Goal: Transaction & Acquisition: Book appointment/travel/reservation

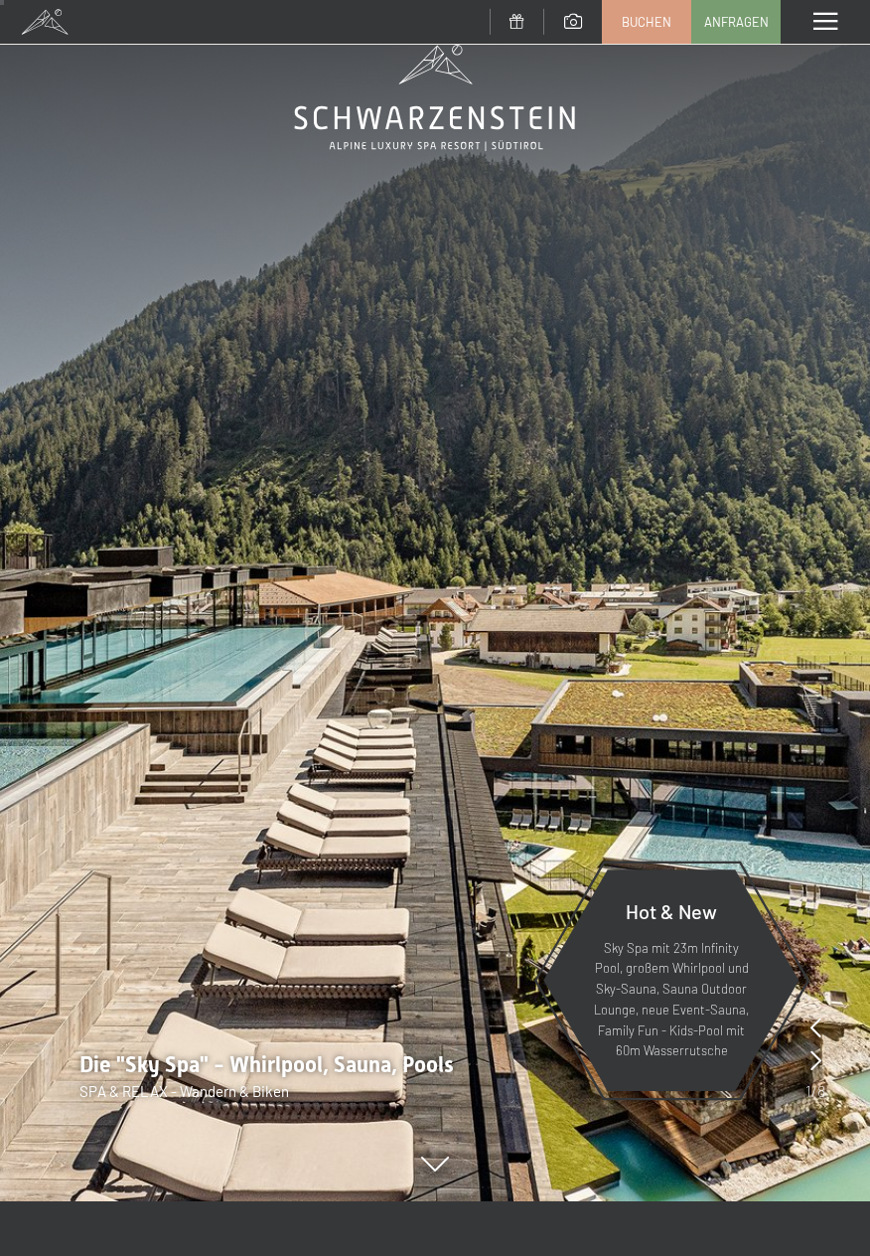
scroll to position [51, 0]
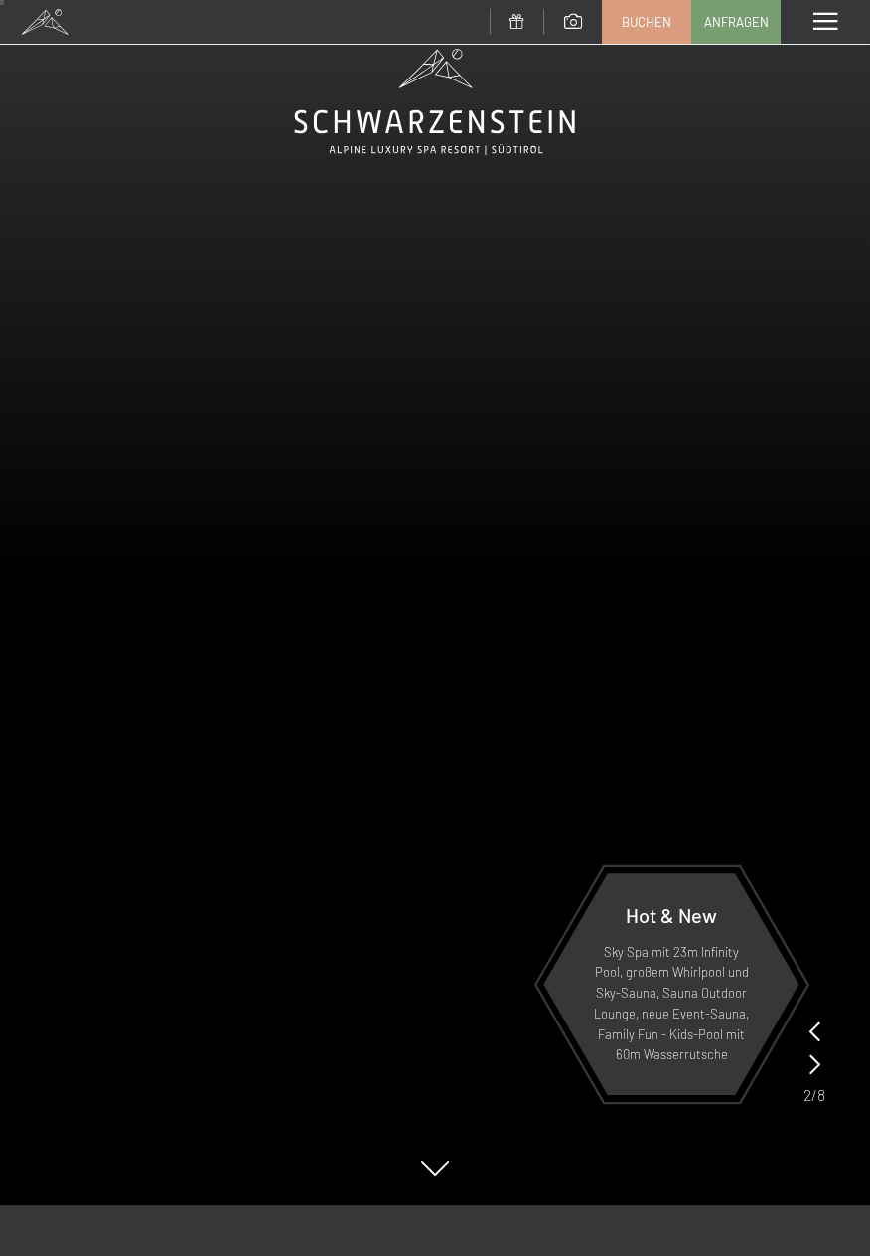
click at [837, 29] on div "Menü" at bounding box center [825, 22] width 89 height 44
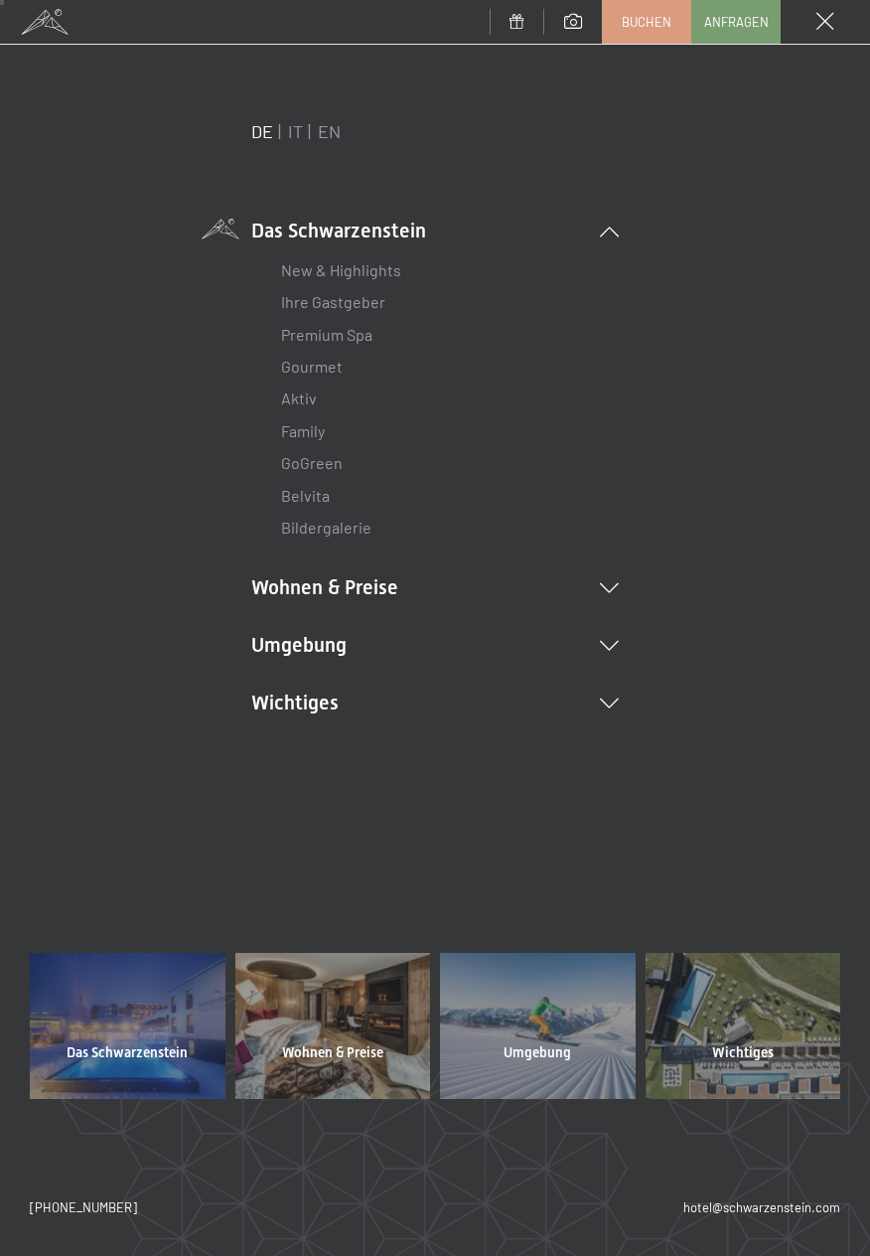
click at [330, 1008] on div at bounding box center [333, 1026] width 196 height 146
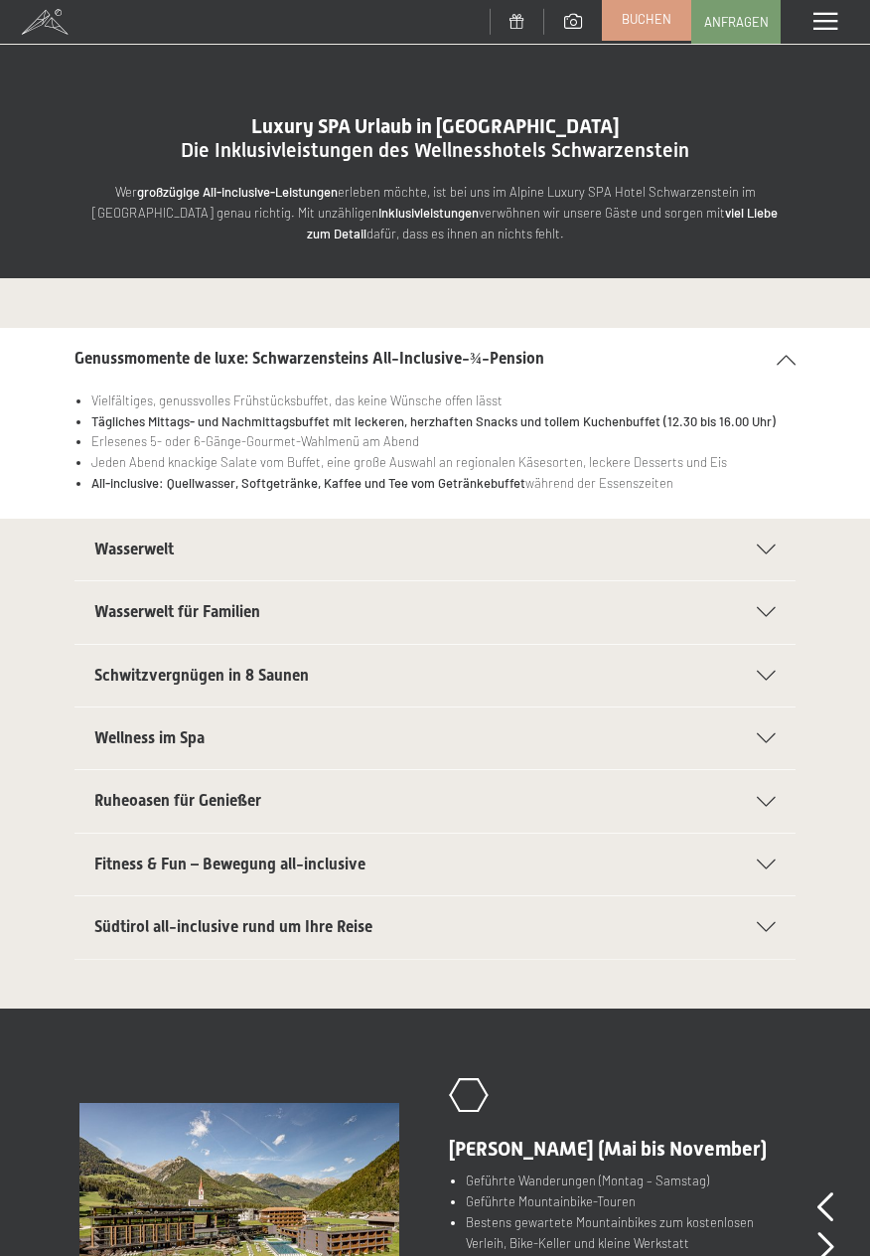
click at [652, 23] on span "Buchen" at bounding box center [647, 19] width 50 height 18
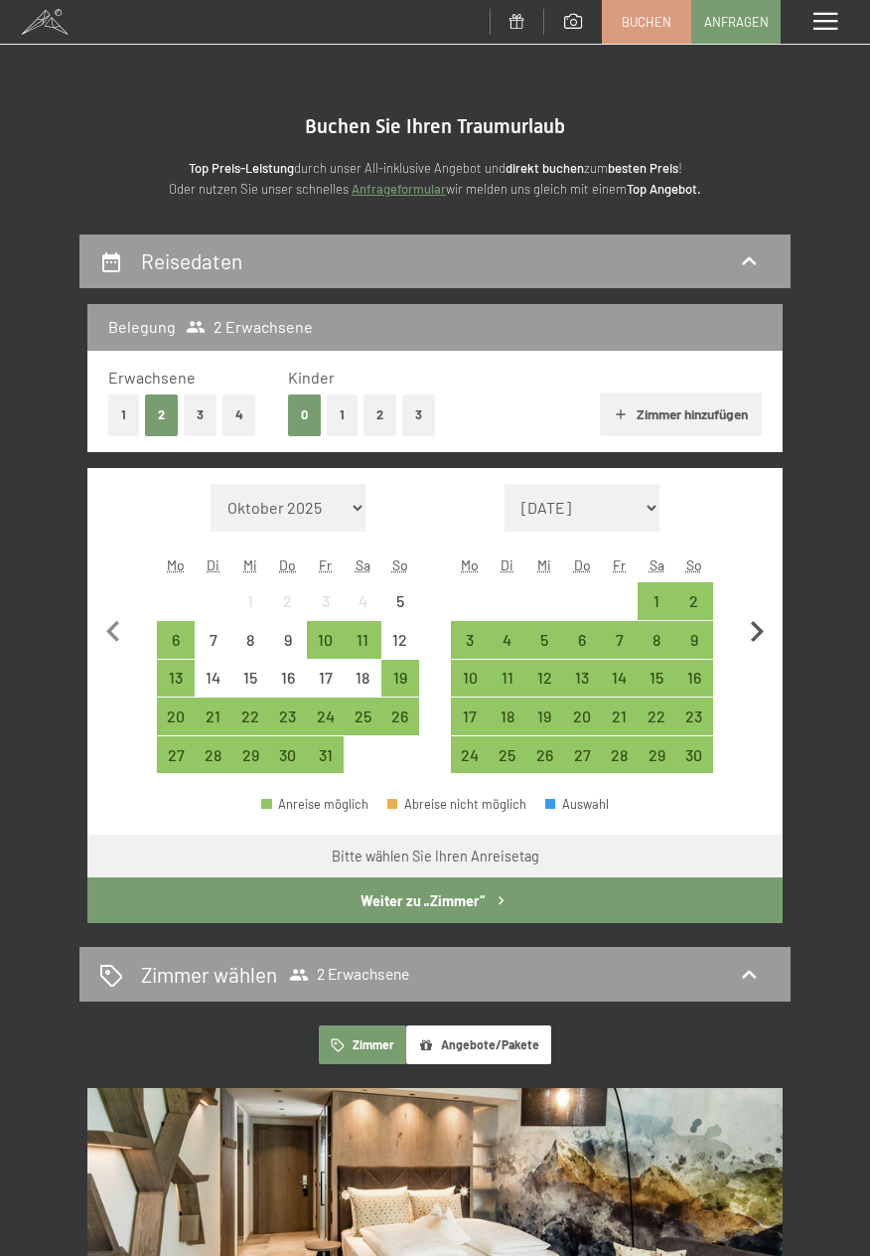
click at [768, 642] on icon "button" at bounding box center [757, 632] width 42 height 42
select select "2025-11-01"
select select "2025-12-01"
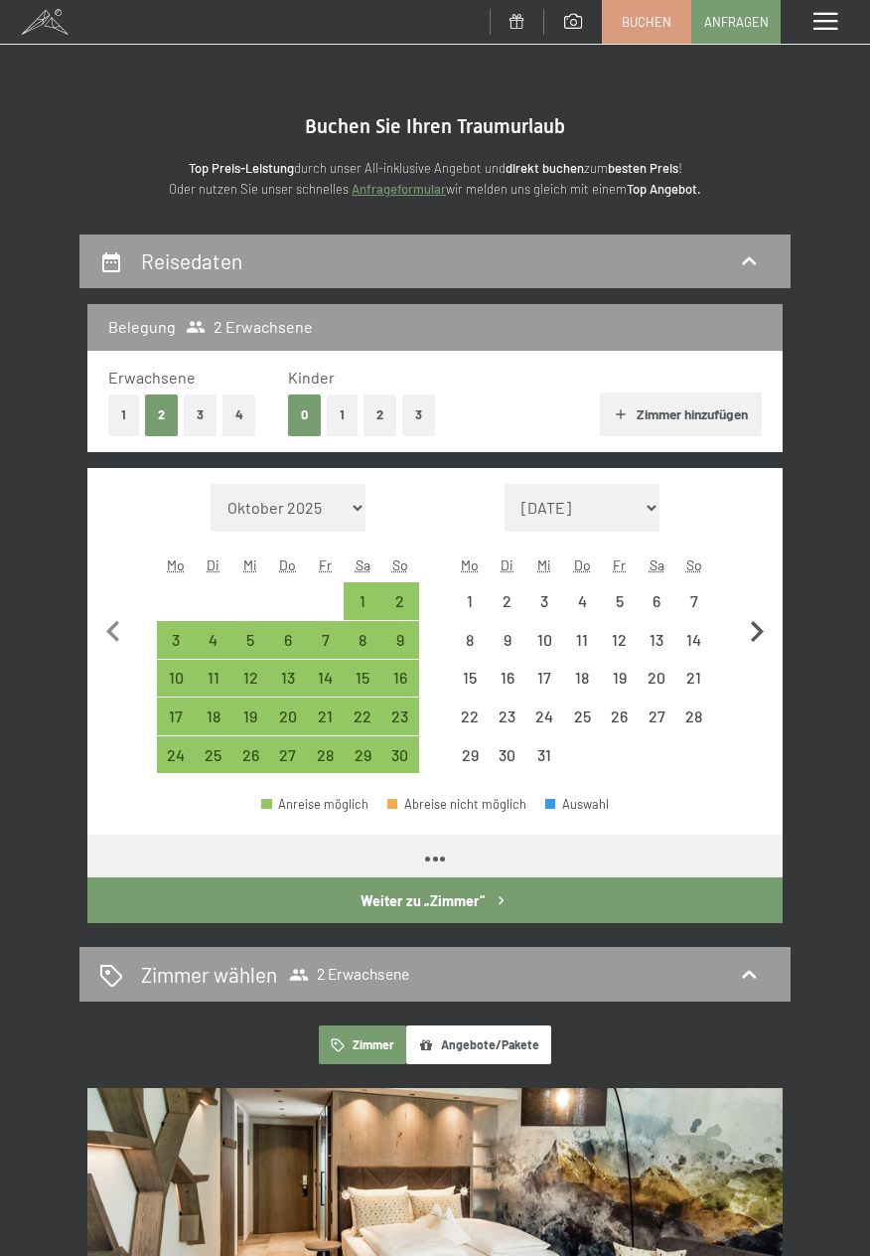
click at [767, 632] on icon "button" at bounding box center [757, 632] width 42 height 42
select select "2025-12-01"
select select "2026-01-01"
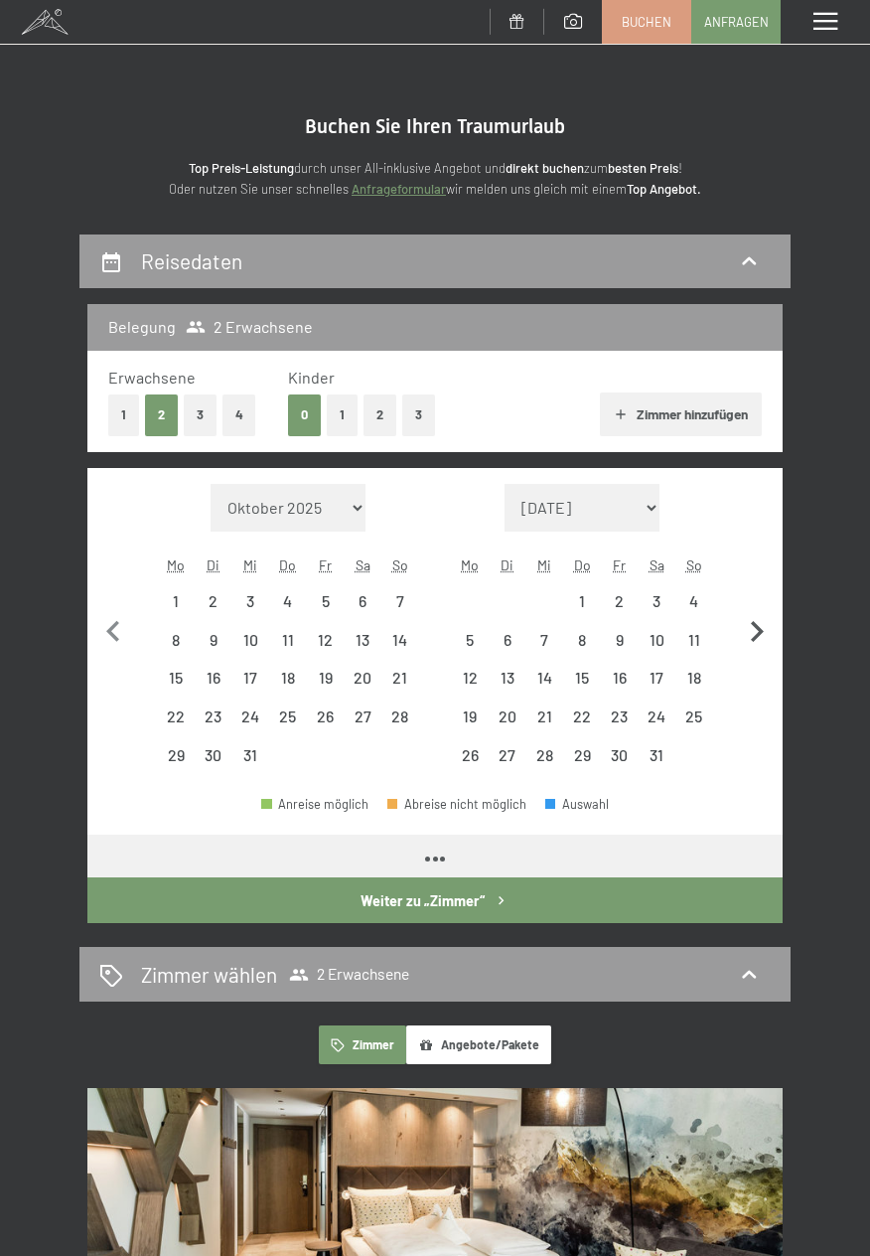
click at [764, 629] on icon "button" at bounding box center [757, 632] width 42 height 42
select select "2026-01-01"
select select "2026-02-01"
click at [772, 633] on icon "button" at bounding box center [757, 632] width 42 height 42
select select "2026-02-01"
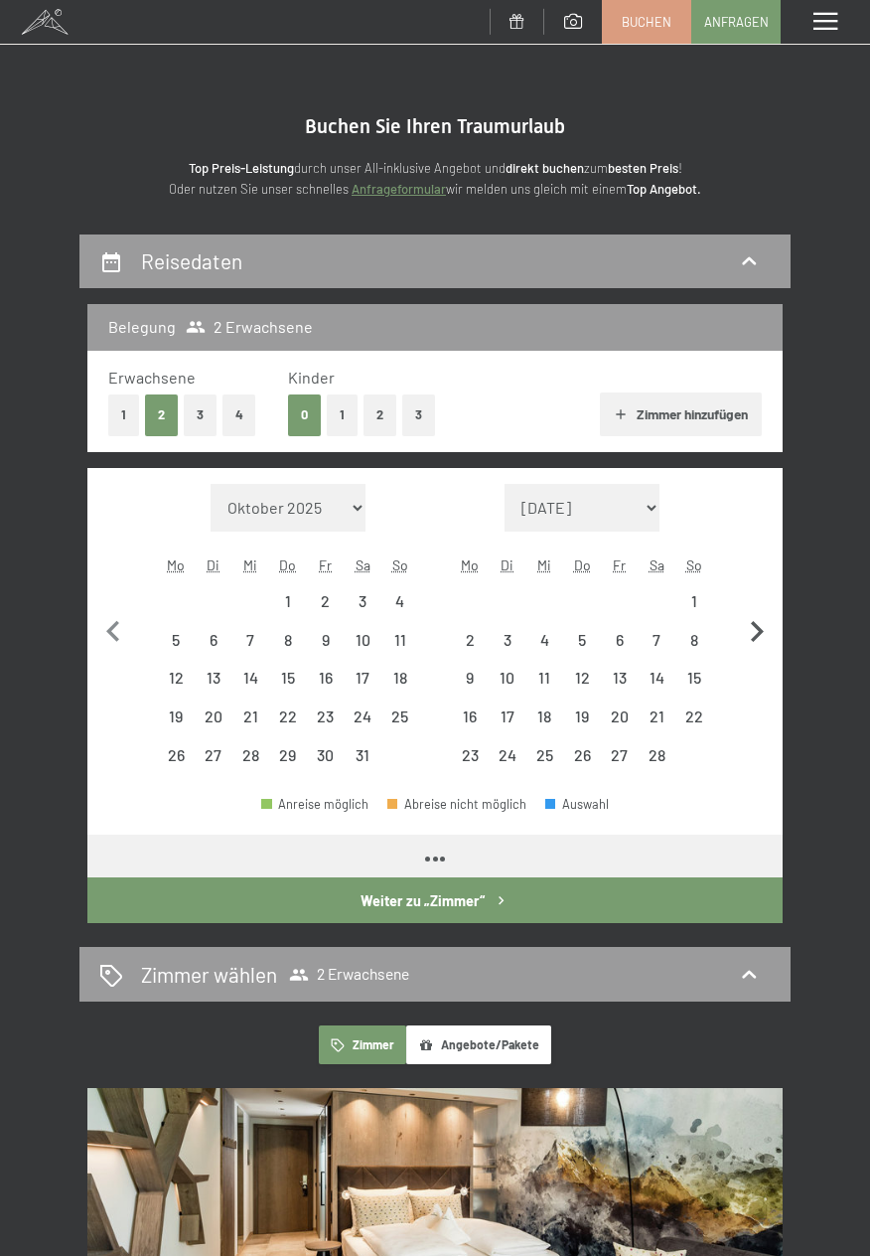
select select "2026-03-01"
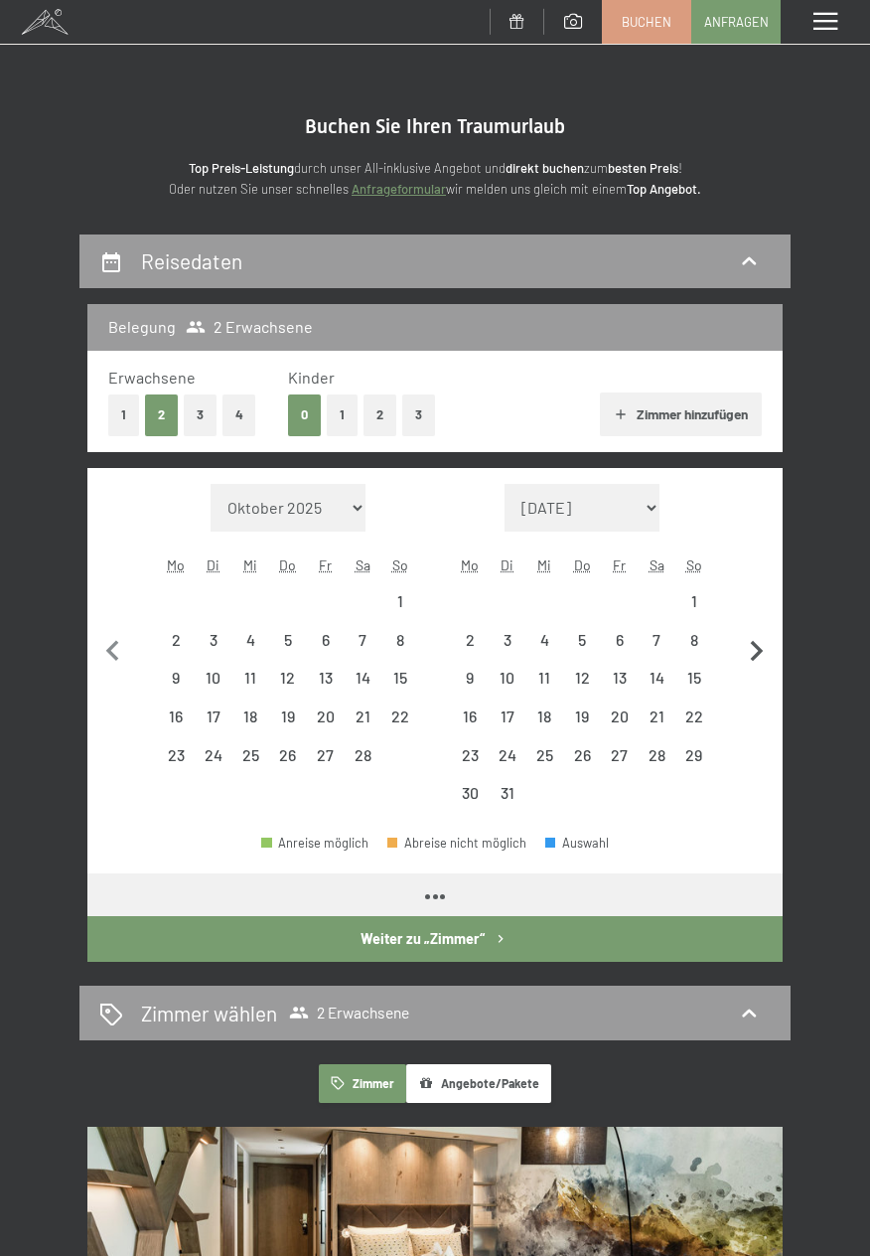
click at [770, 629] on button "button" at bounding box center [757, 648] width 42 height 329
select select "2026-03-01"
select select "2026-04-01"
select select "2026-03-01"
select select "2026-04-01"
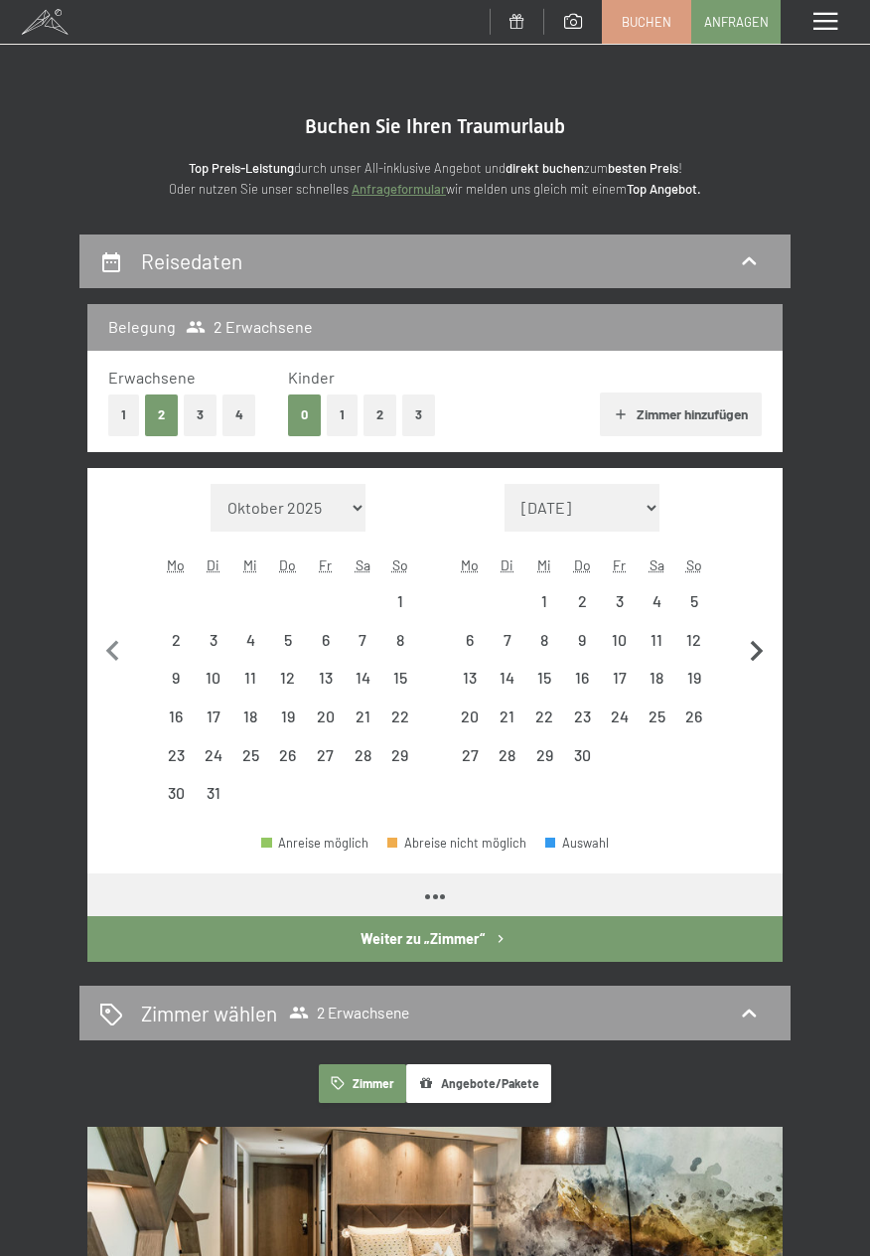
click at [765, 625] on button "button" at bounding box center [757, 648] width 42 height 329
select select "2026-04-01"
select select "2026-05-01"
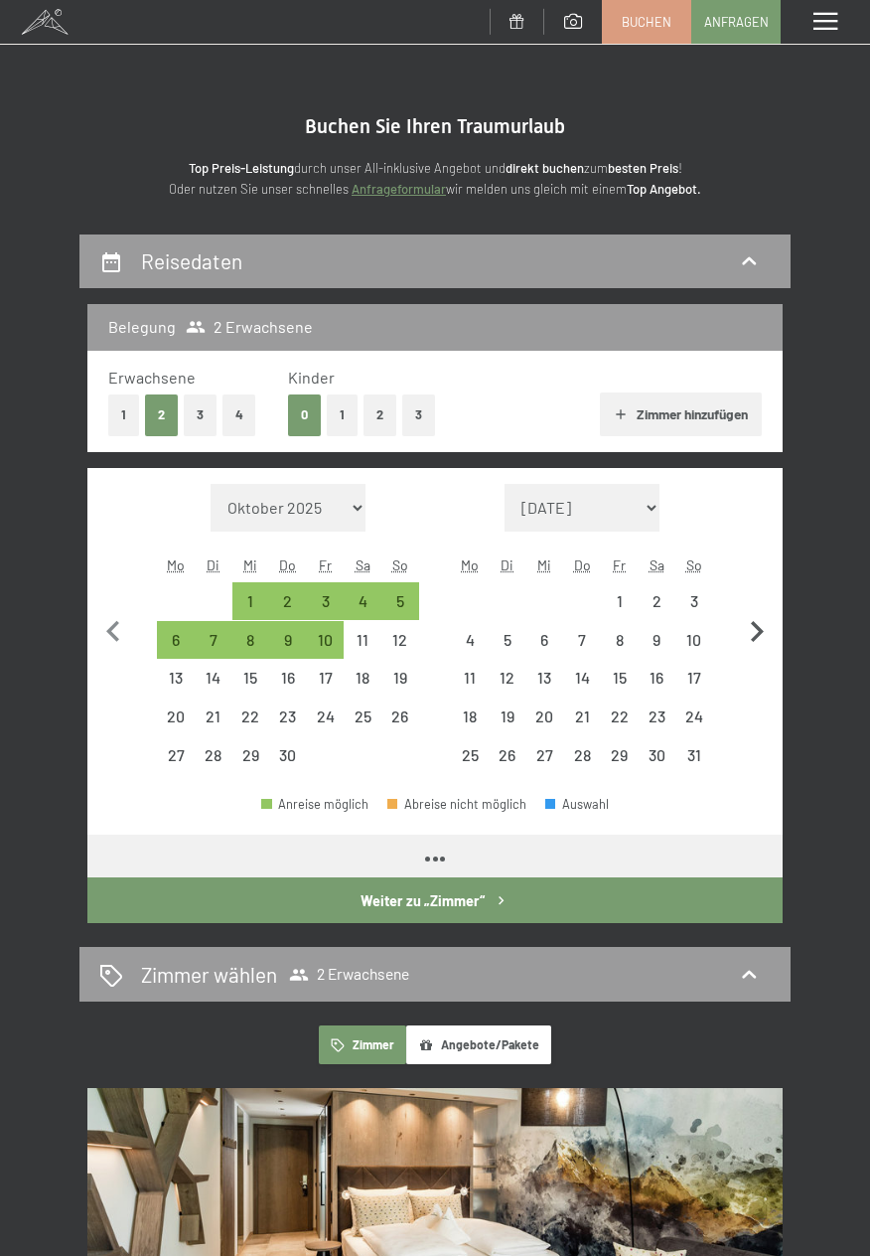
click at [771, 623] on icon "button" at bounding box center [757, 632] width 42 height 42
select select "2026-05-01"
select select "2026-06-01"
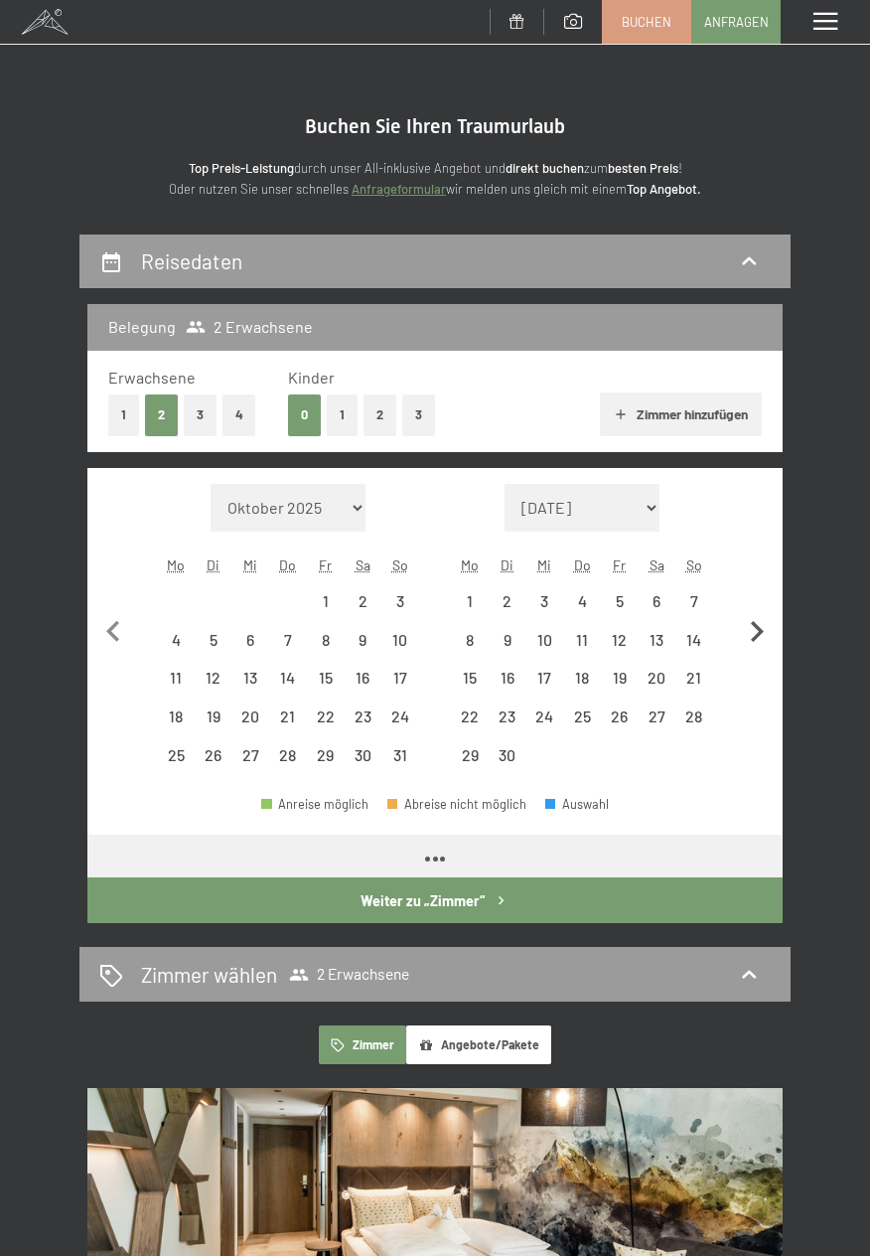
select select "2026-05-01"
select select "2026-06-01"
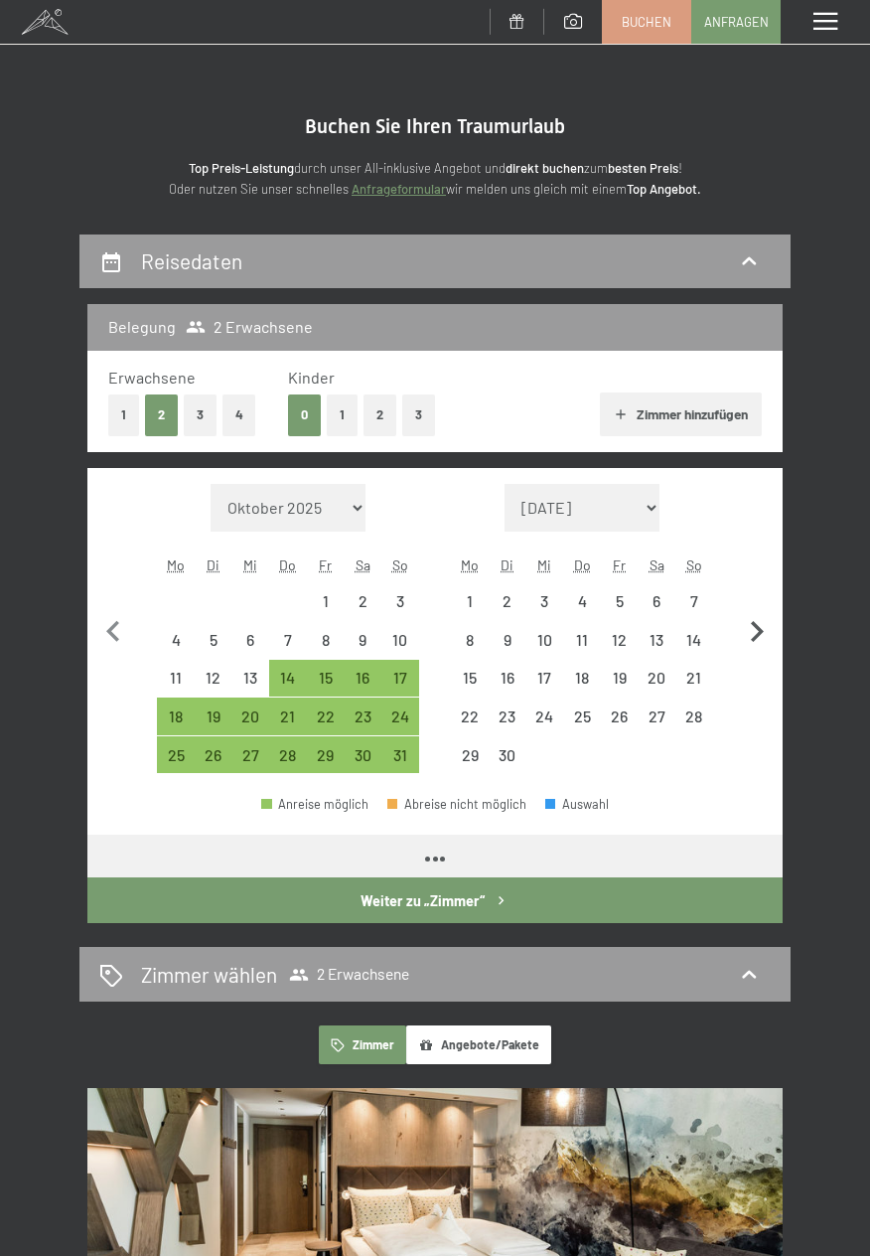
select select "2026-05-01"
select select "2026-06-01"
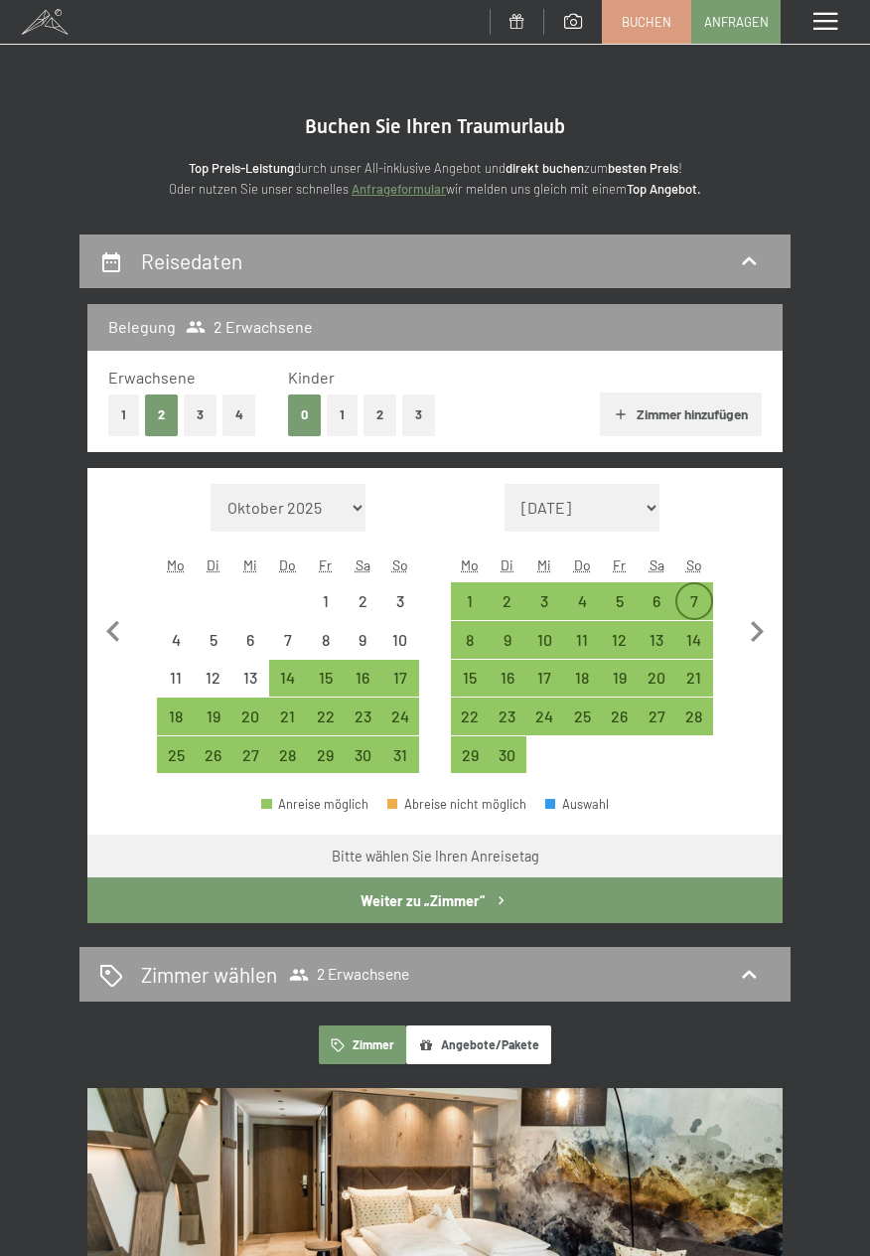
click at [694, 599] on div "7" at bounding box center [694, 610] width 34 height 34
select select "2026-05-01"
select select "2026-06-01"
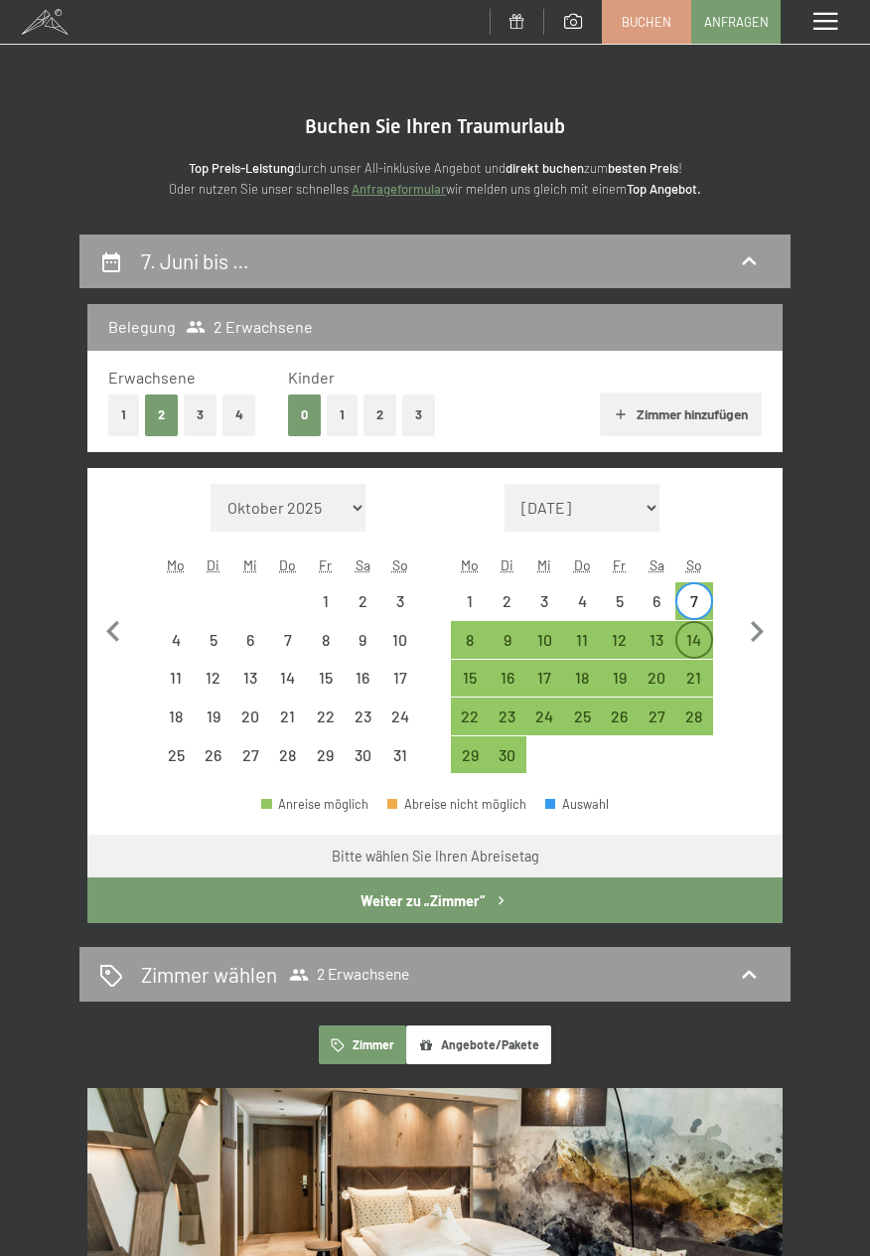
click at [700, 637] on div "14" at bounding box center [694, 649] width 34 height 34
select select "2026-05-01"
select select "2026-06-01"
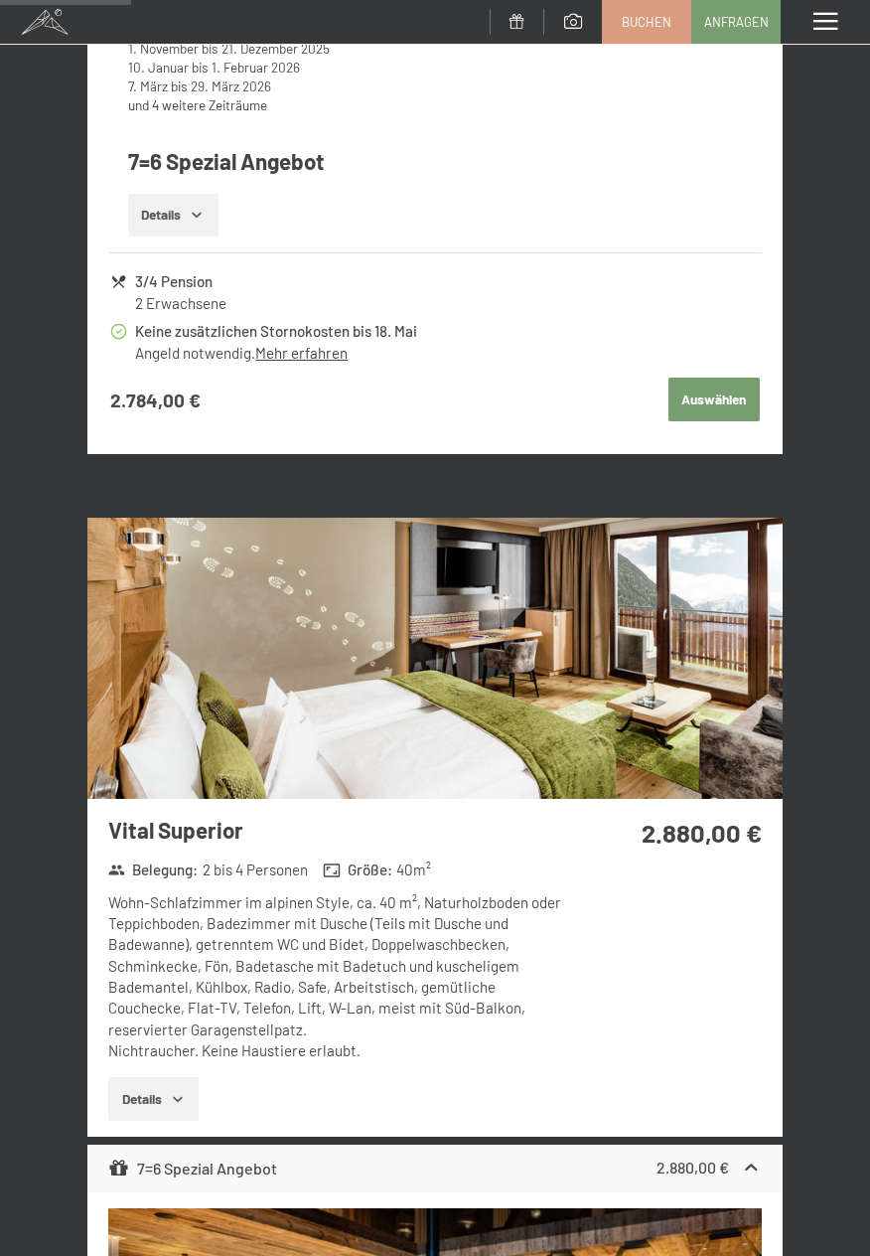
scroll to position [2025, 0]
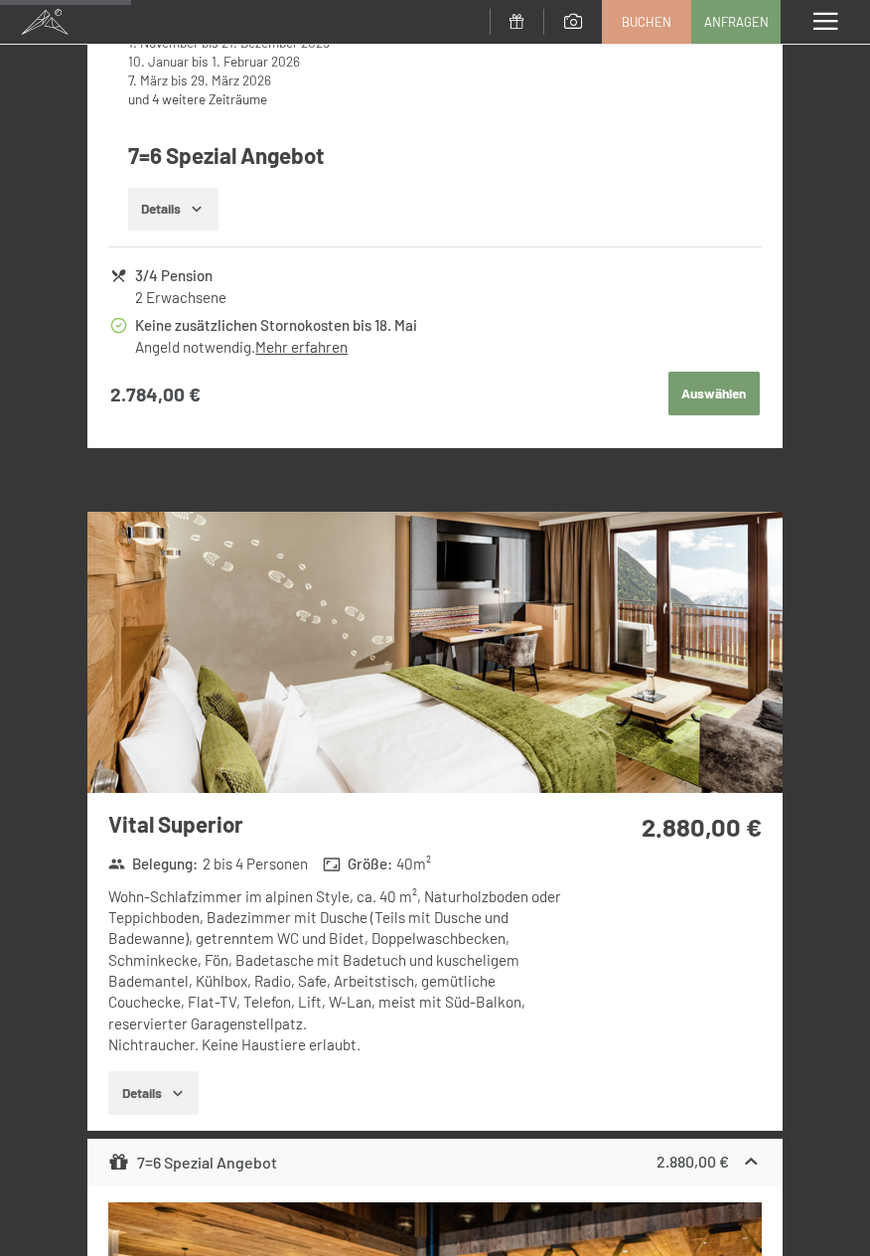
click at [214, 825] on h3 "Vital Superior" at bounding box center [341, 824] width 466 height 31
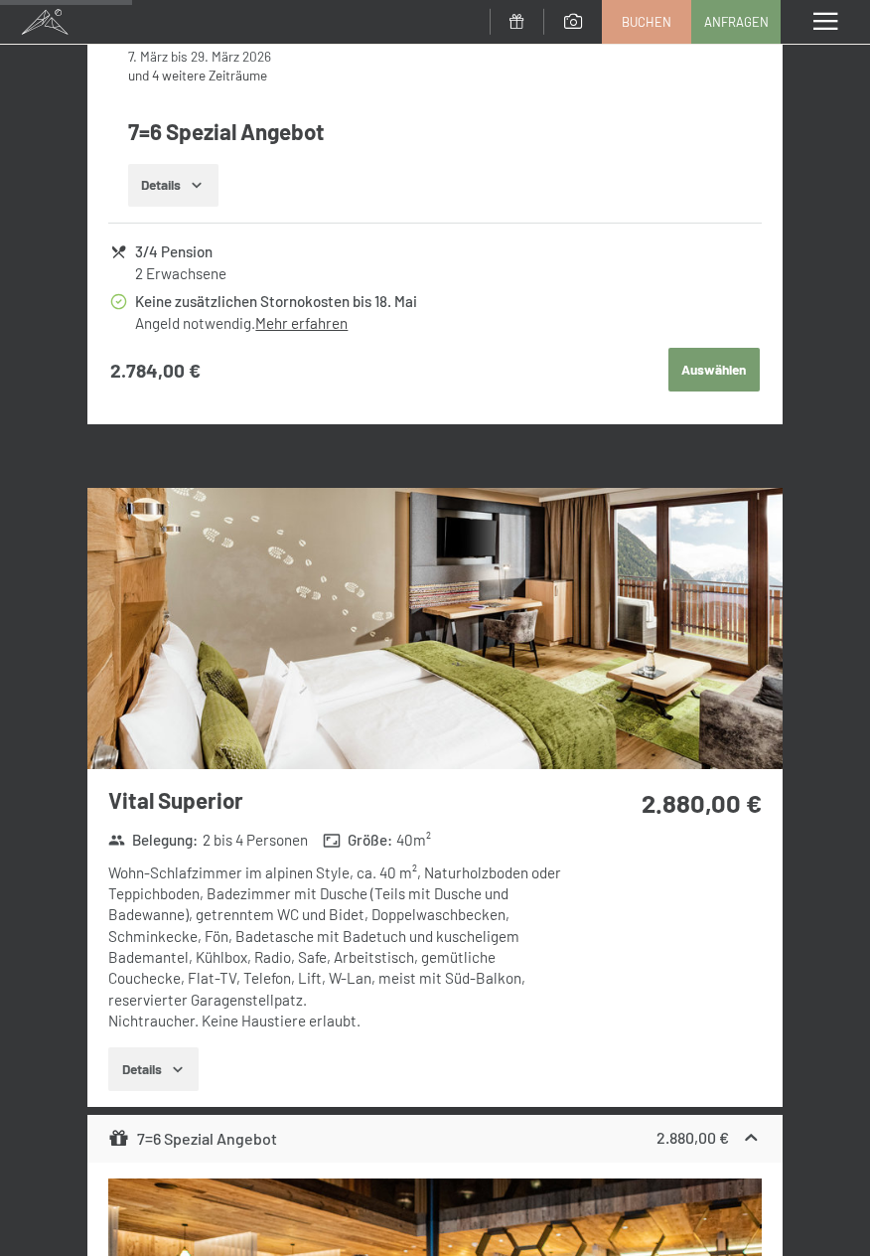
click at [156, 1070] on button "Details" at bounding box center [153, 1069] width 90 height 44
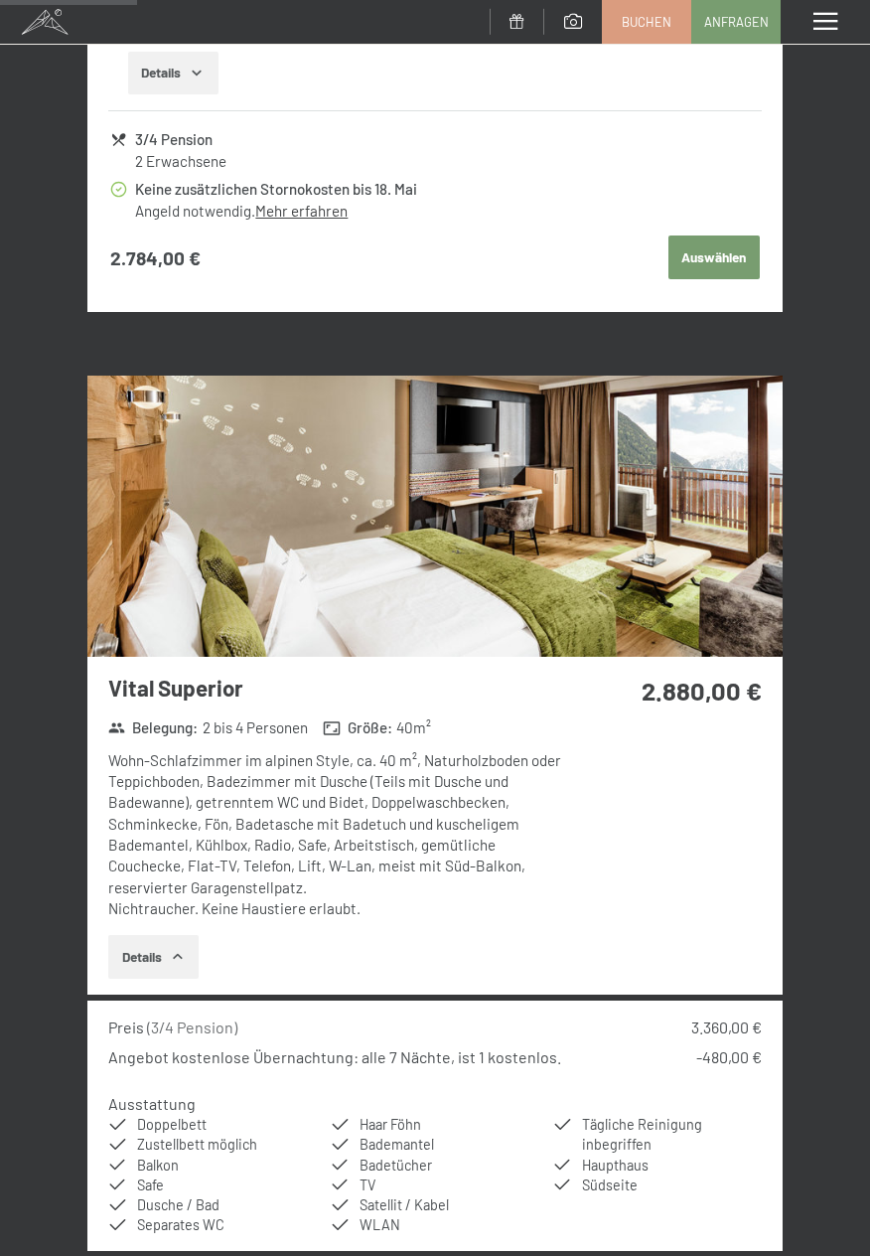
scroll to position [2157, 0]
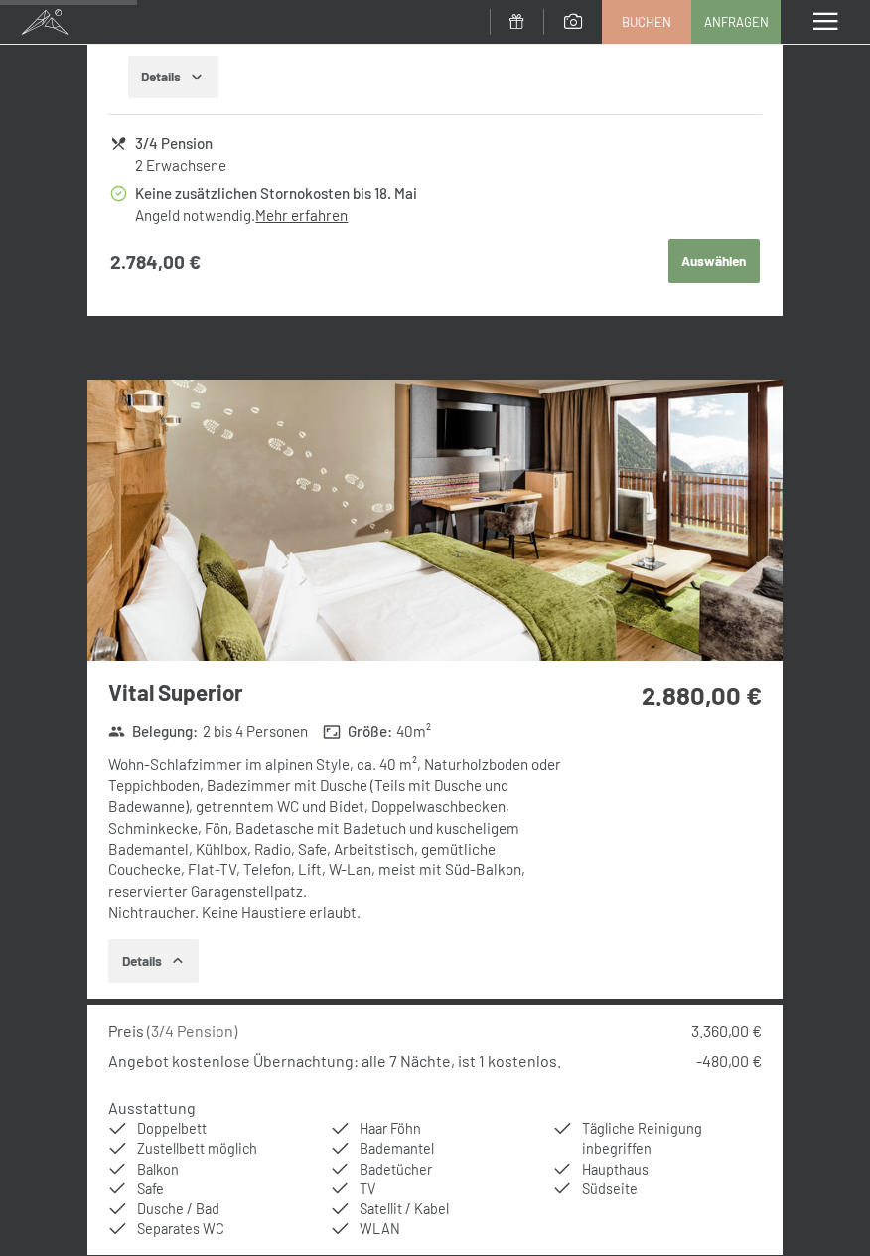
click at [187, 710] on div "Vital Superior Belegung : 2 bis 4 Personen Größe : 40 m² Wohn-Schlafzimmer im a…" at bounding box center [330, 829] width 487 height 337
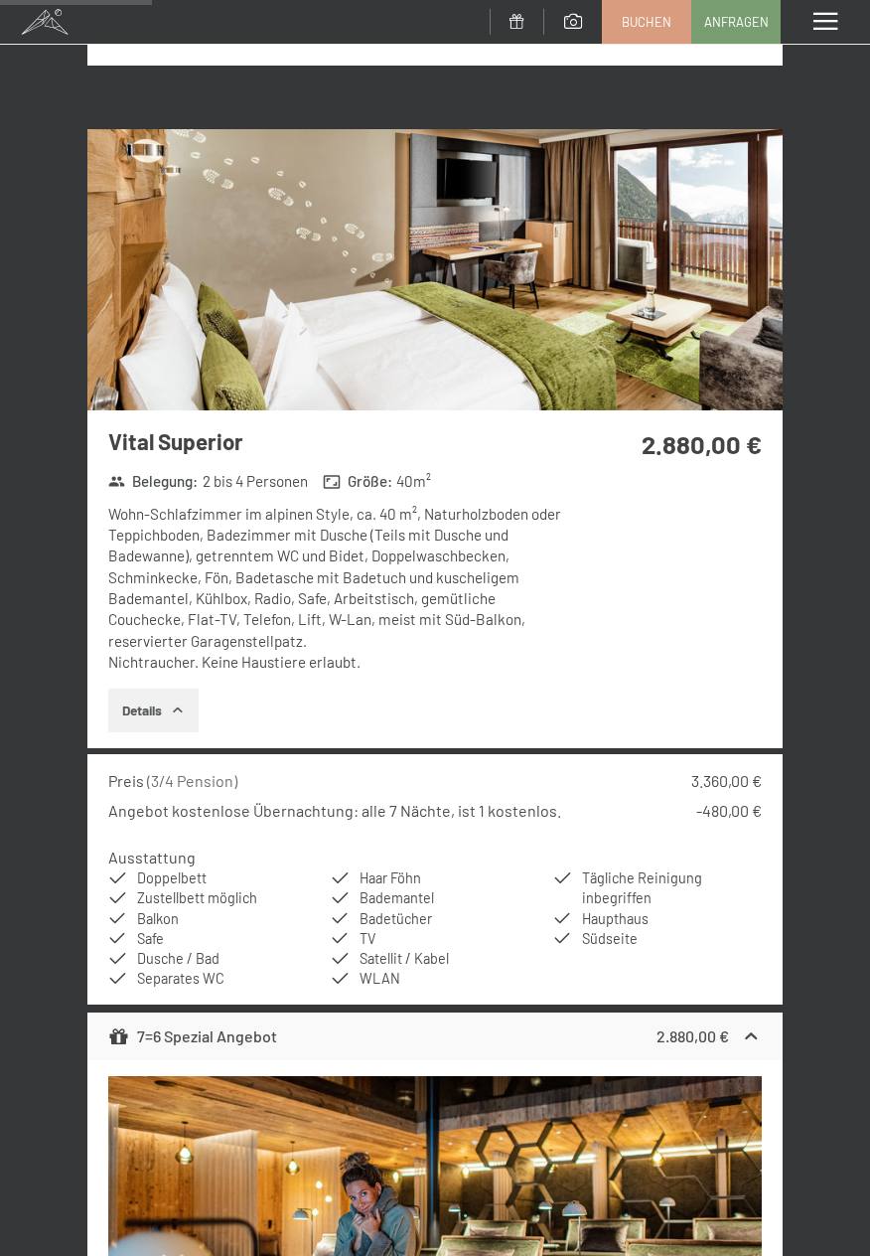
scroll to position [2401, 0]
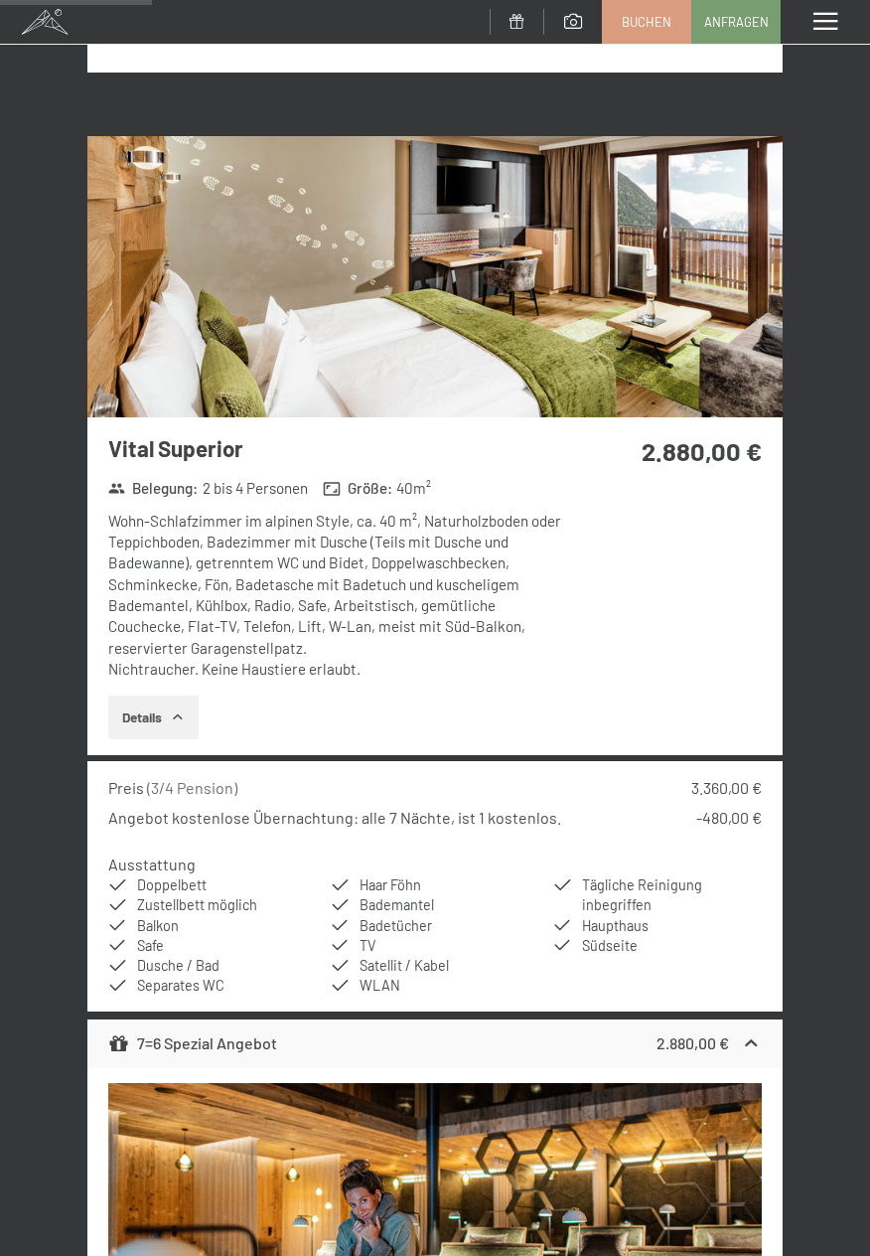
click at [598, 332] on img at bounding box center [434, 276] width 695 height 281
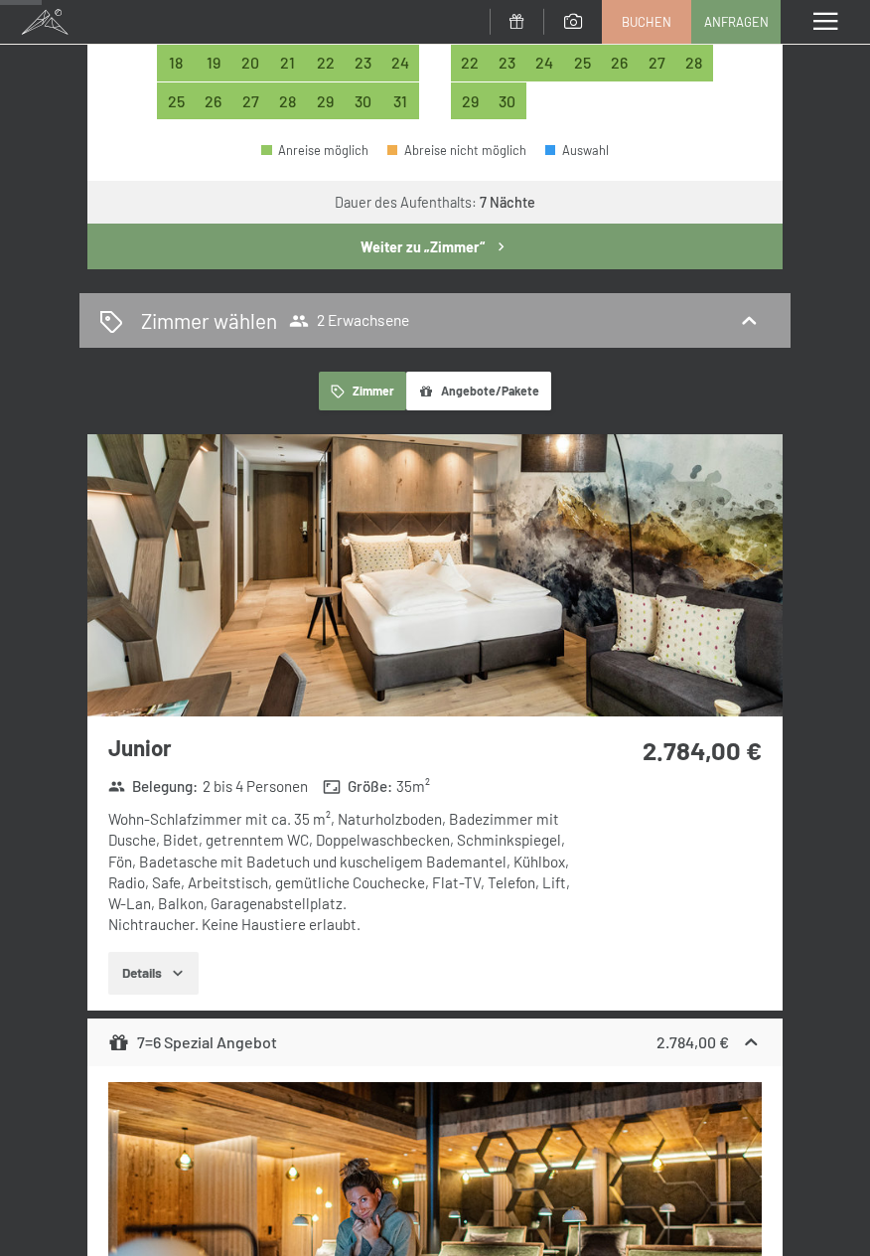
scroll to position [653, 0]
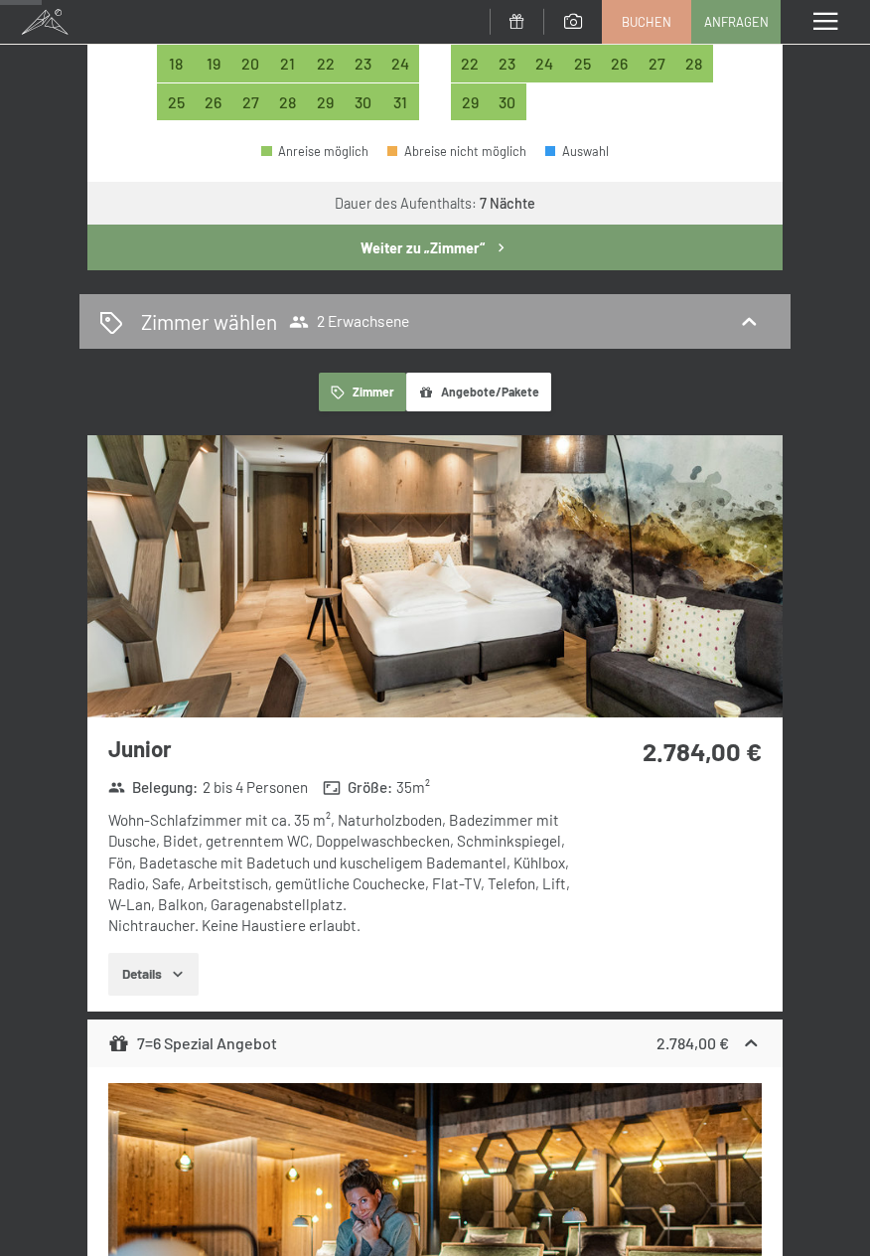
click at [483, 642] on img at bounding box center [434, 575] width 695 height 281
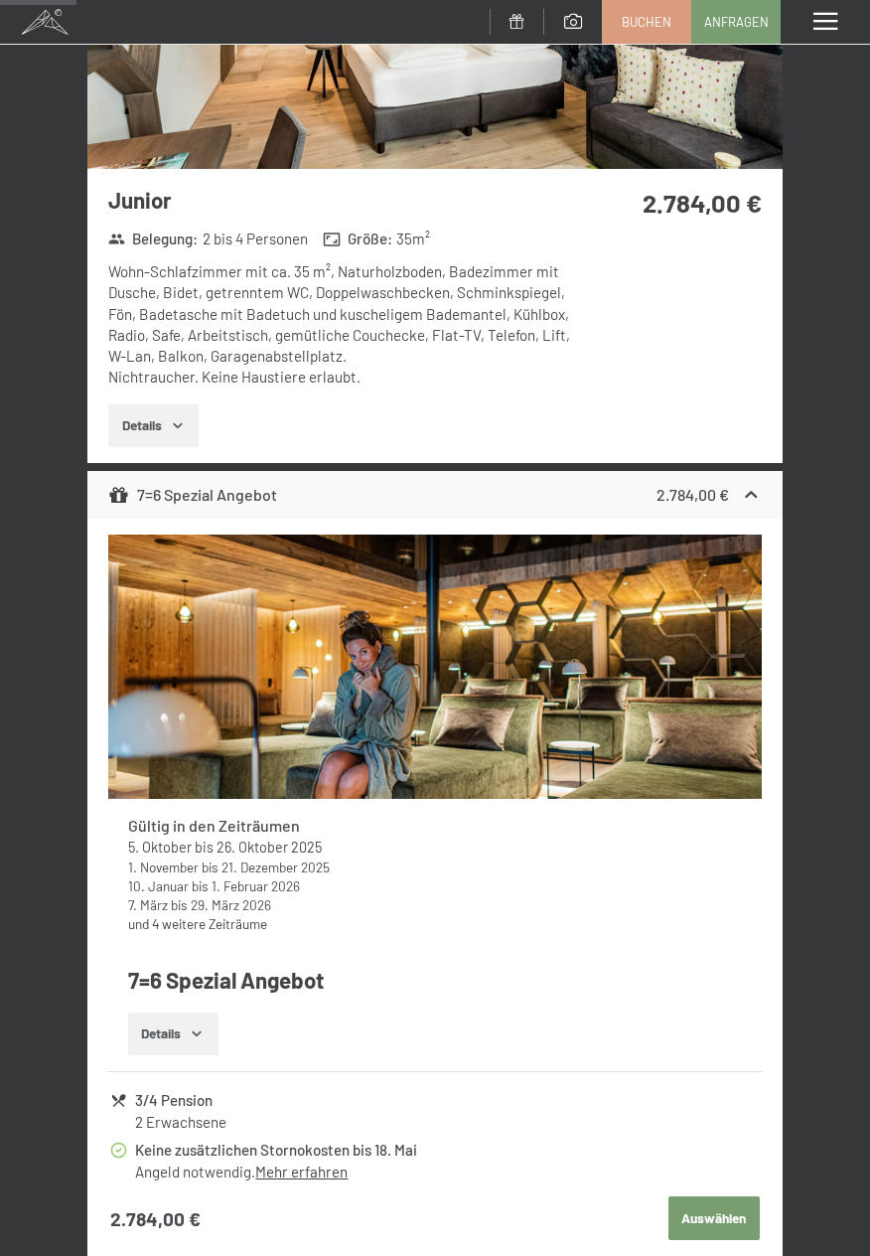
scroll to position [1211, 0]
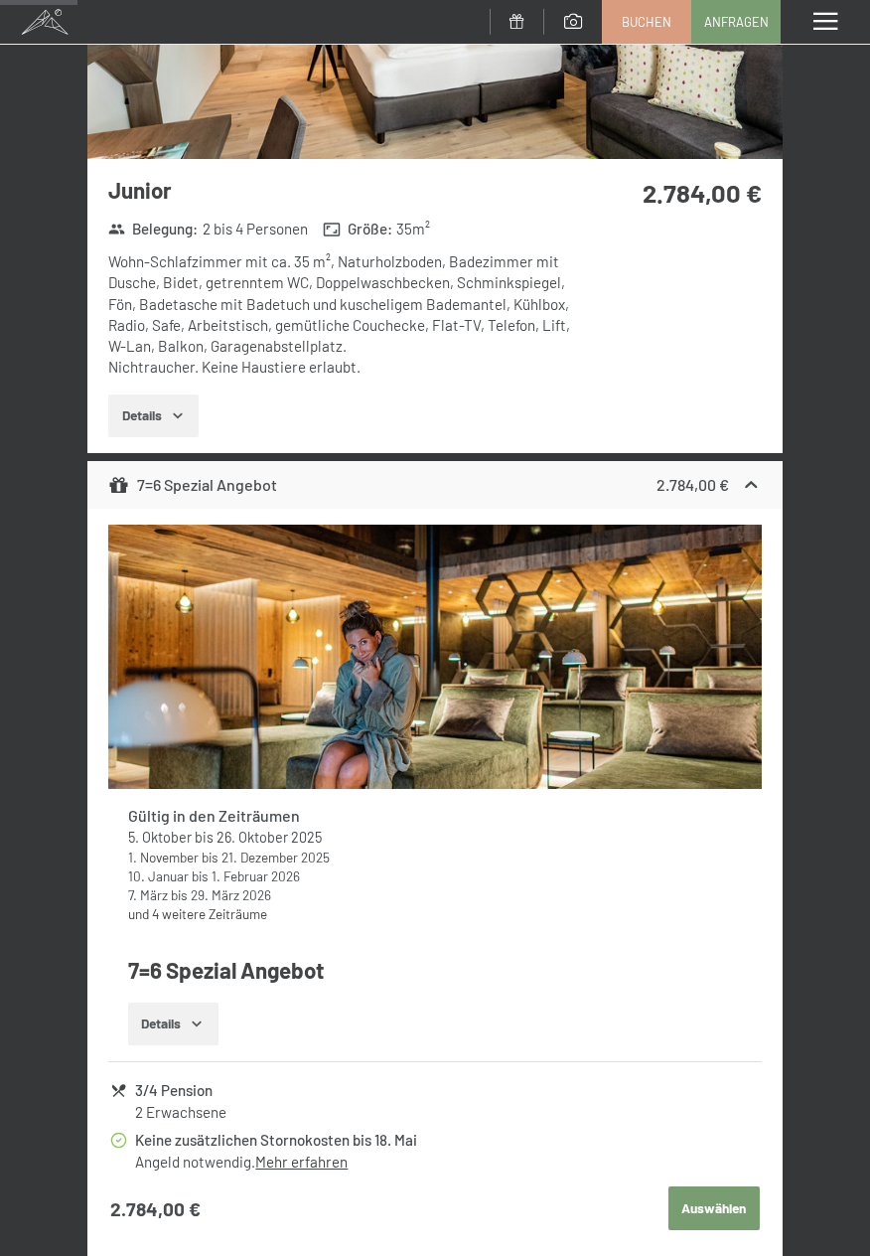
click at [205, 1028] on icon "button" at bounding box center [197, 1023] width 16 height 16
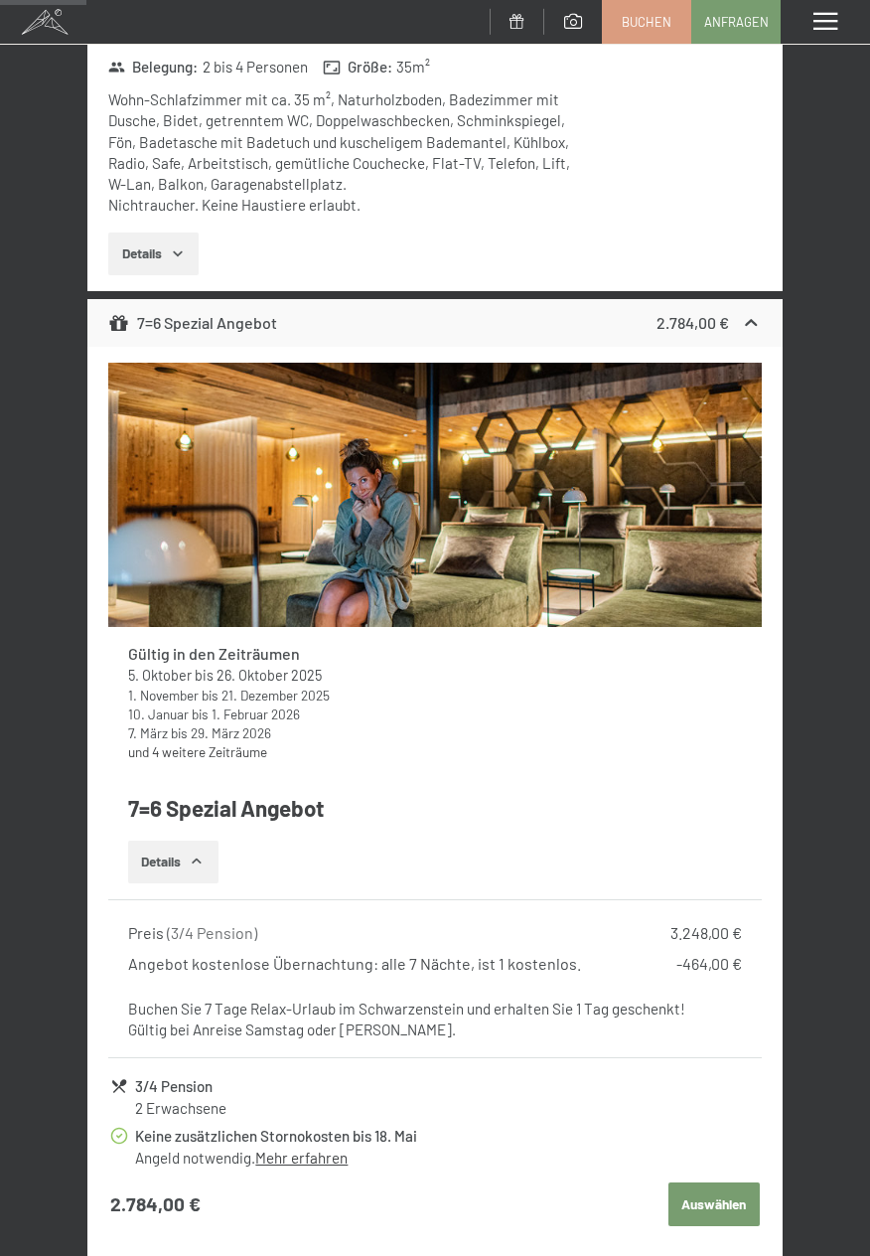
scroll to position [1374, 0]
click at [215, 757] on link "und 4 weitere Zeiträume" at bounding box center [197, 750] width 139 height 17
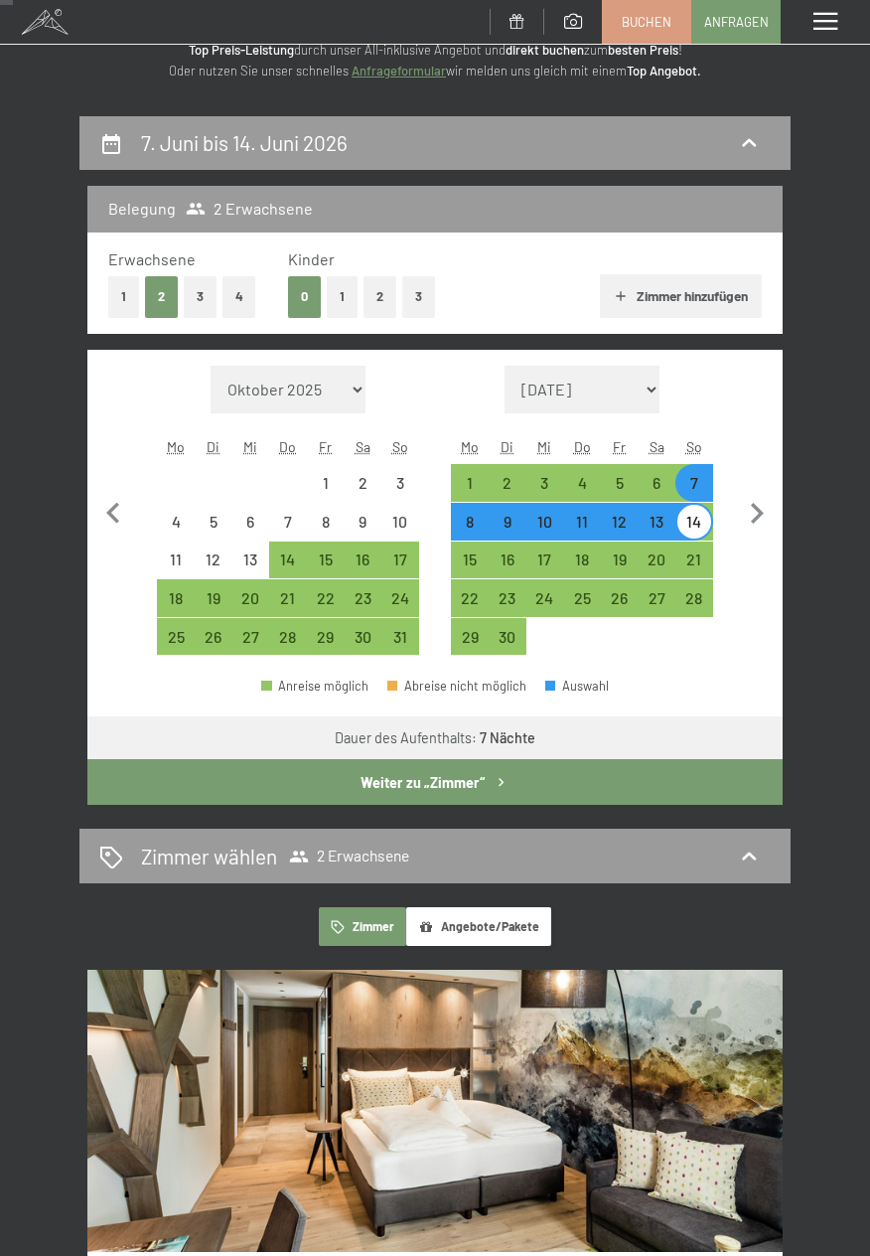
scroll to position [0, 0]
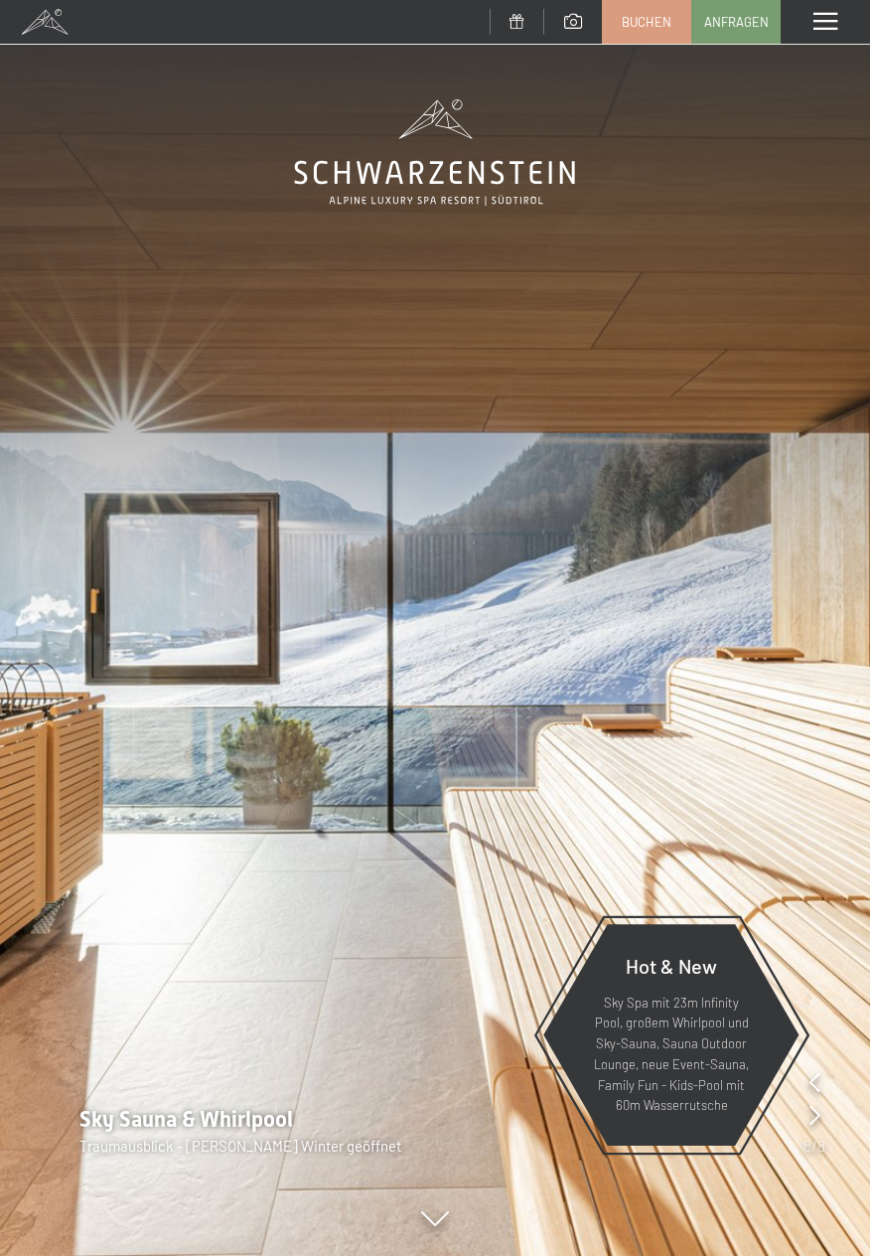
click at [820, 23] on span at bounding box center [826, 22] width 24 height 18
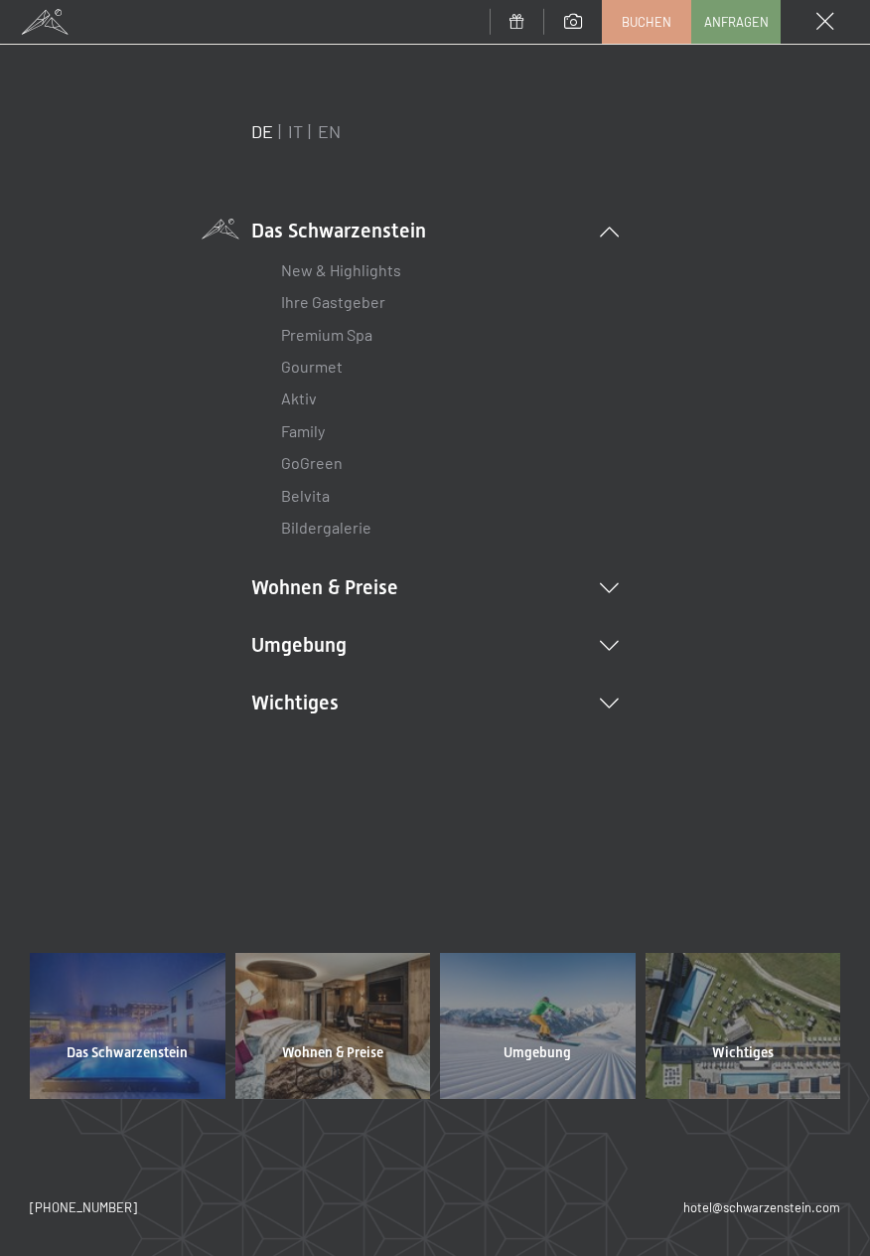
click at [418, 270] on li "New & Highlights" at bounding box center [435, 270] width 308 height 32
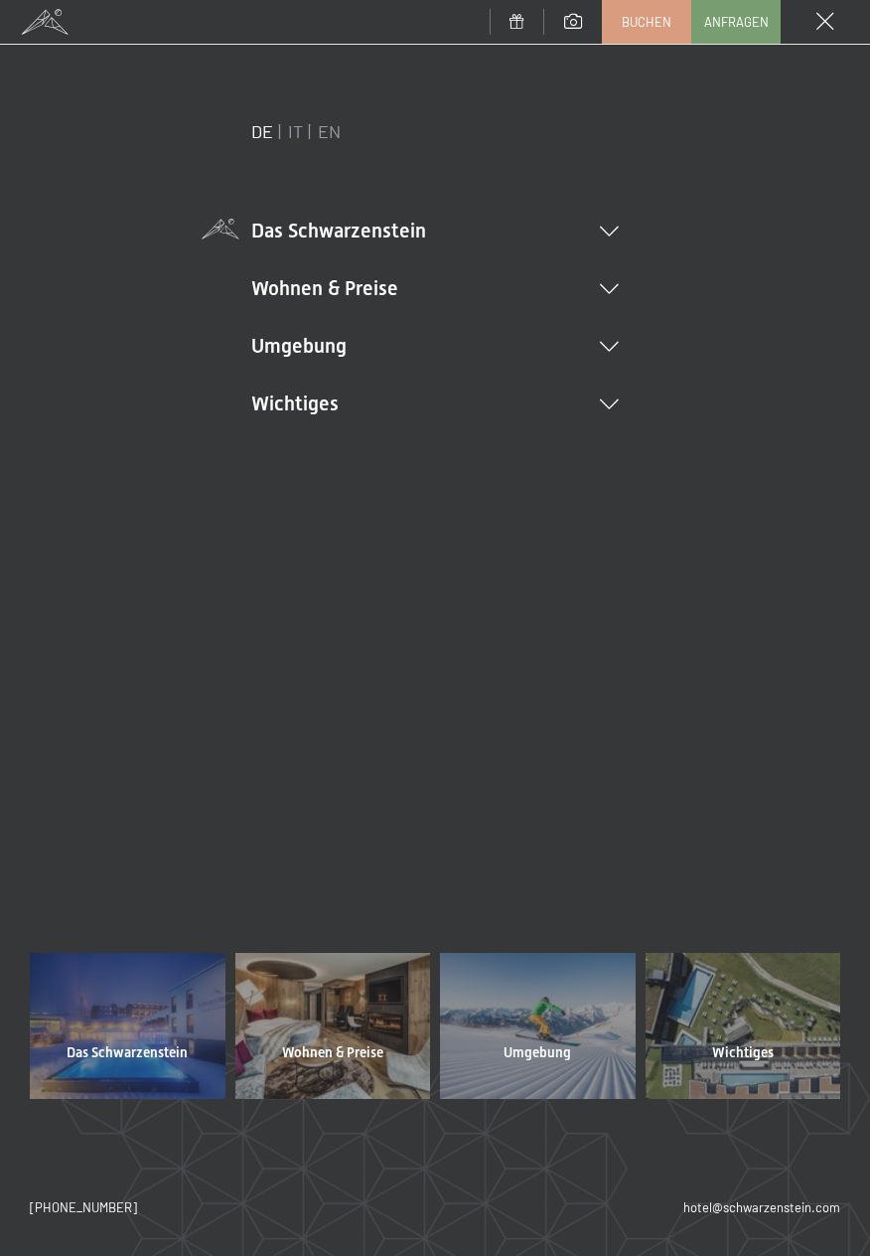
click at [608, 222] on li "Das Schwarzenstein New & Highlights Ihre Gastgeber Premium Spa Gourmet Aktiv Wo…" at bounding box center [435, 231] width 368 height 28
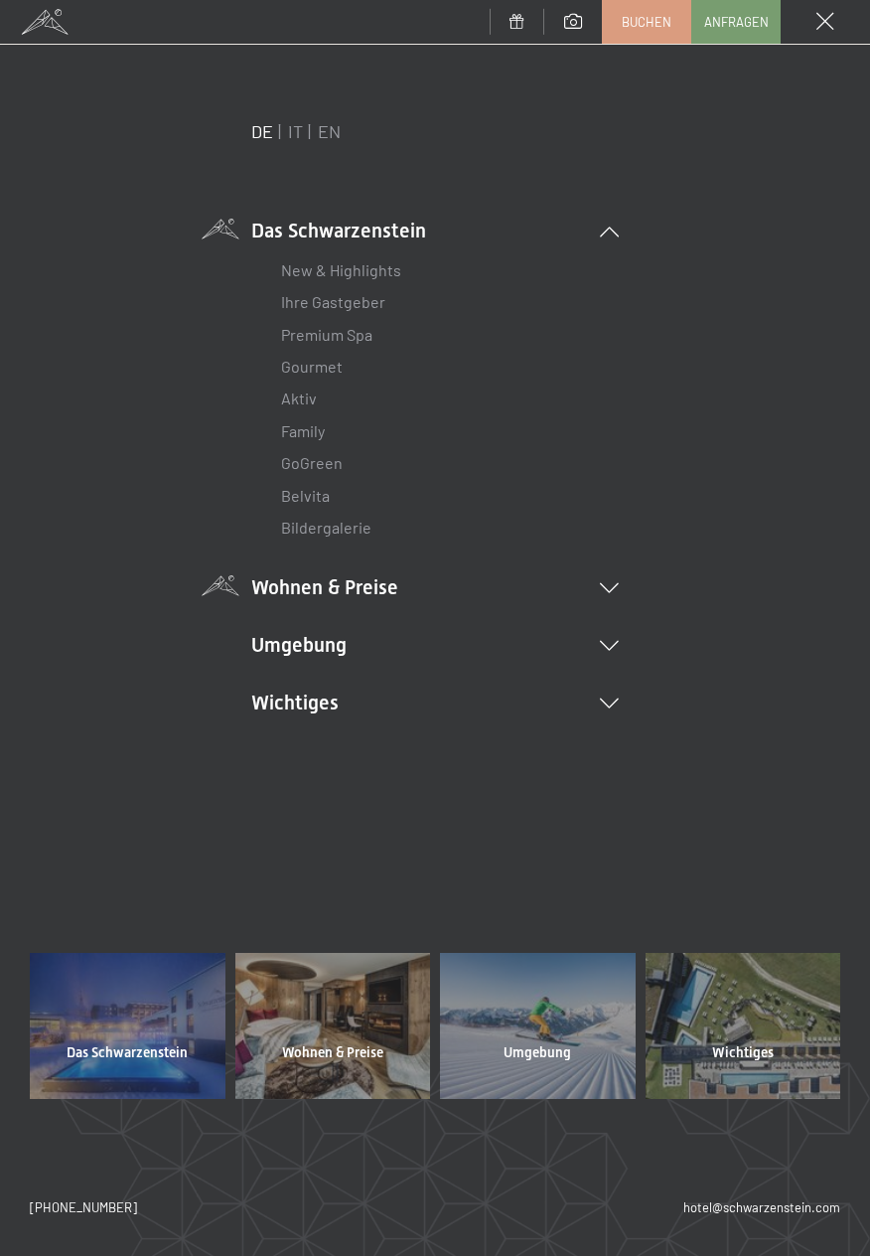
click at [600, 577] on li "Wohnen & Preise Inklusivleistungen Zimmer & Preise Liste Angebote Liste Familie…" at bounding box center [435, 587] width 368 height 28
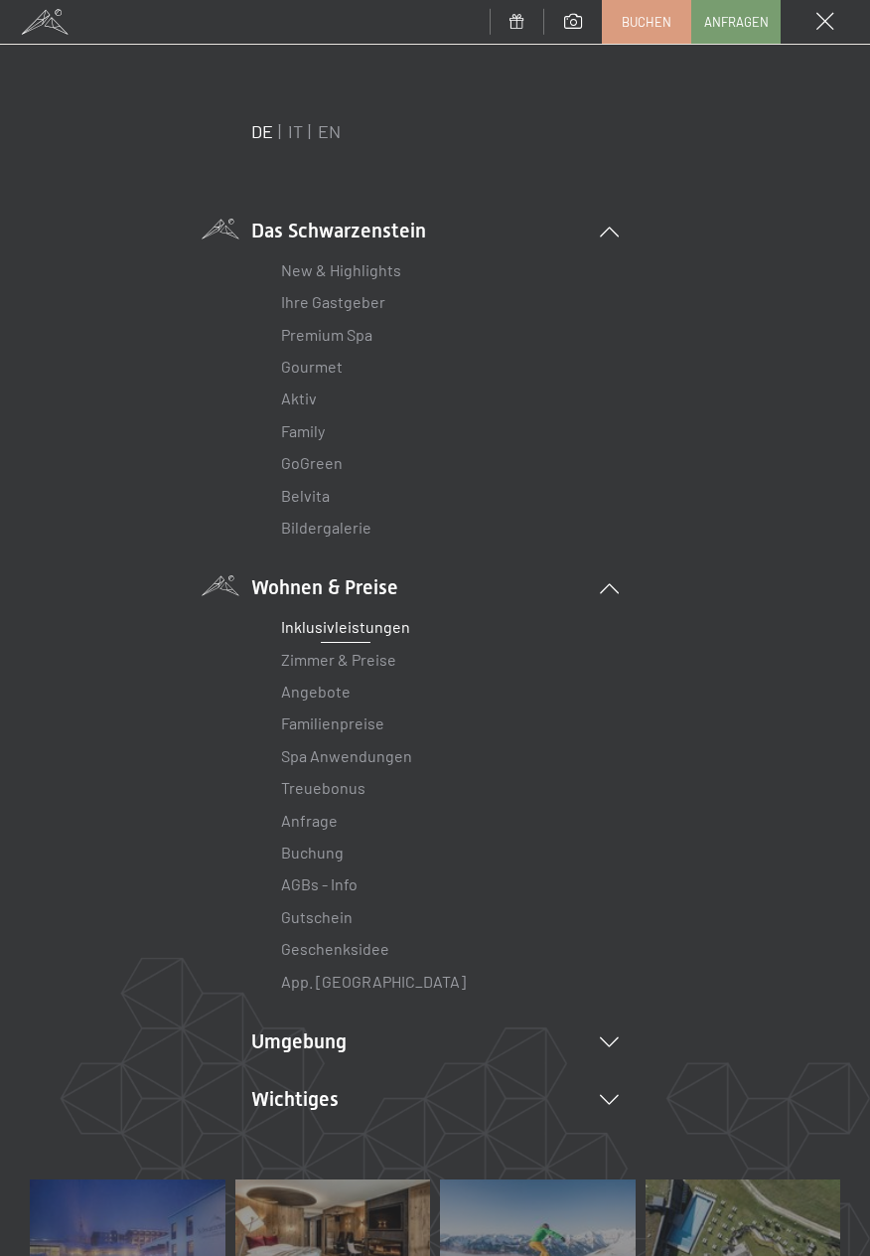
click at [392, 621] on link "Inklusivleistungen" at bounding box center [345, 626] width 129 height 19
